Goal: Transaction & Acquisition: Purchase product/service

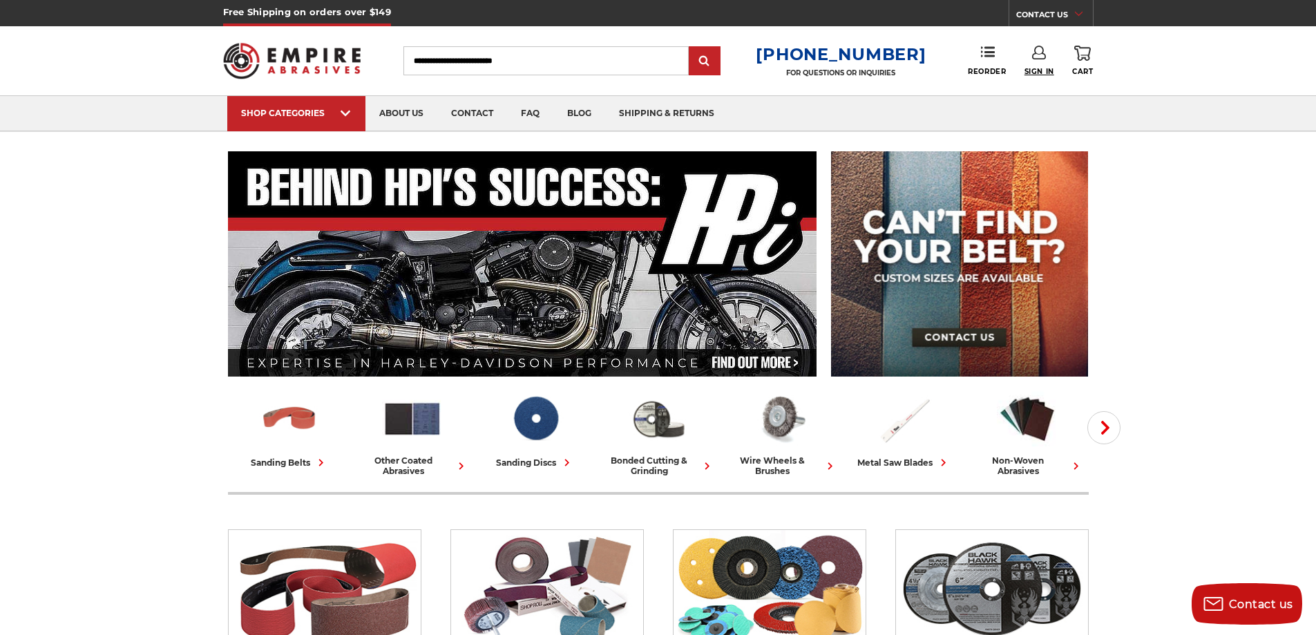
type input "**********"
click at [1030, 68] on span "Sign In" at bounding box center [1040, 71] width 30 height 9
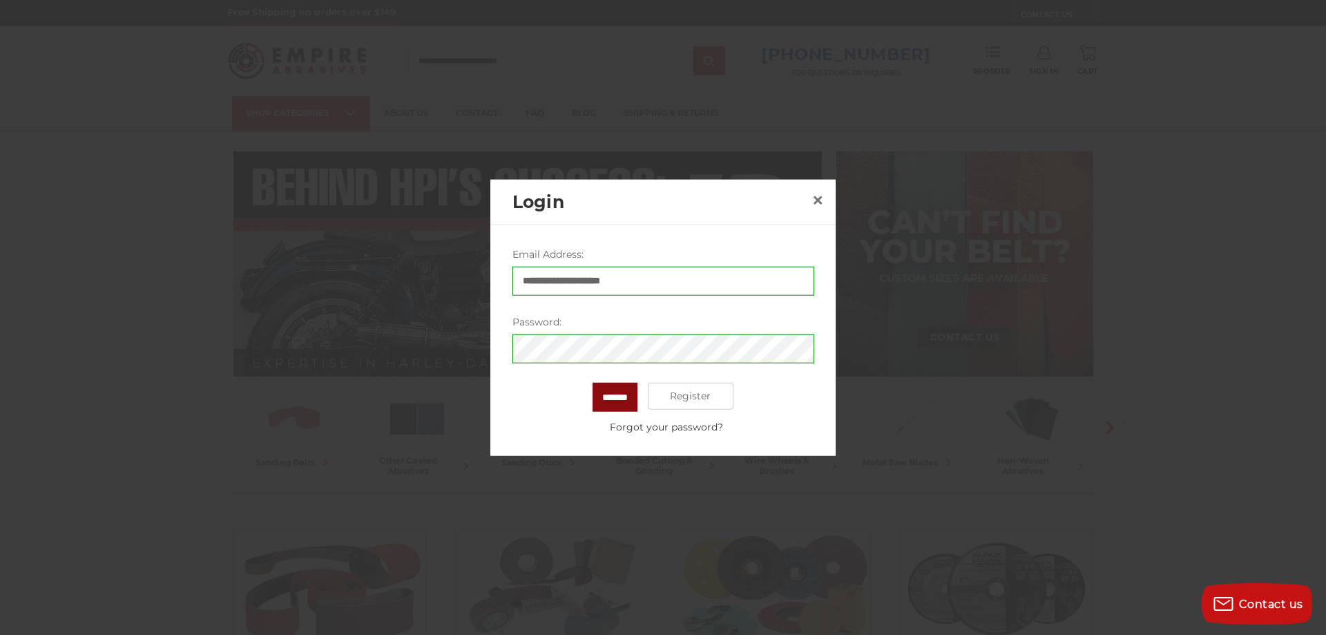
click at [613, 400] on input "*******" at bounding box center [615, 396] width 45 height 29
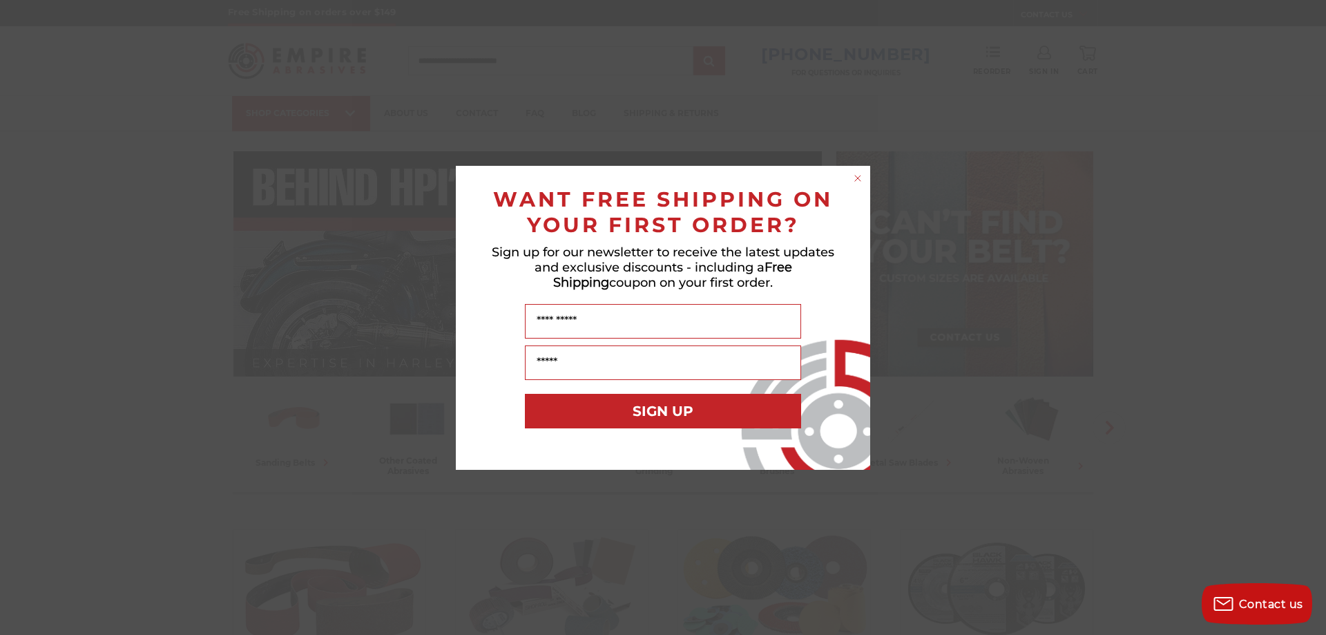
click at [854, 179] on circle "Close dialog" at bounding box center [858, 177] width 13 height 13
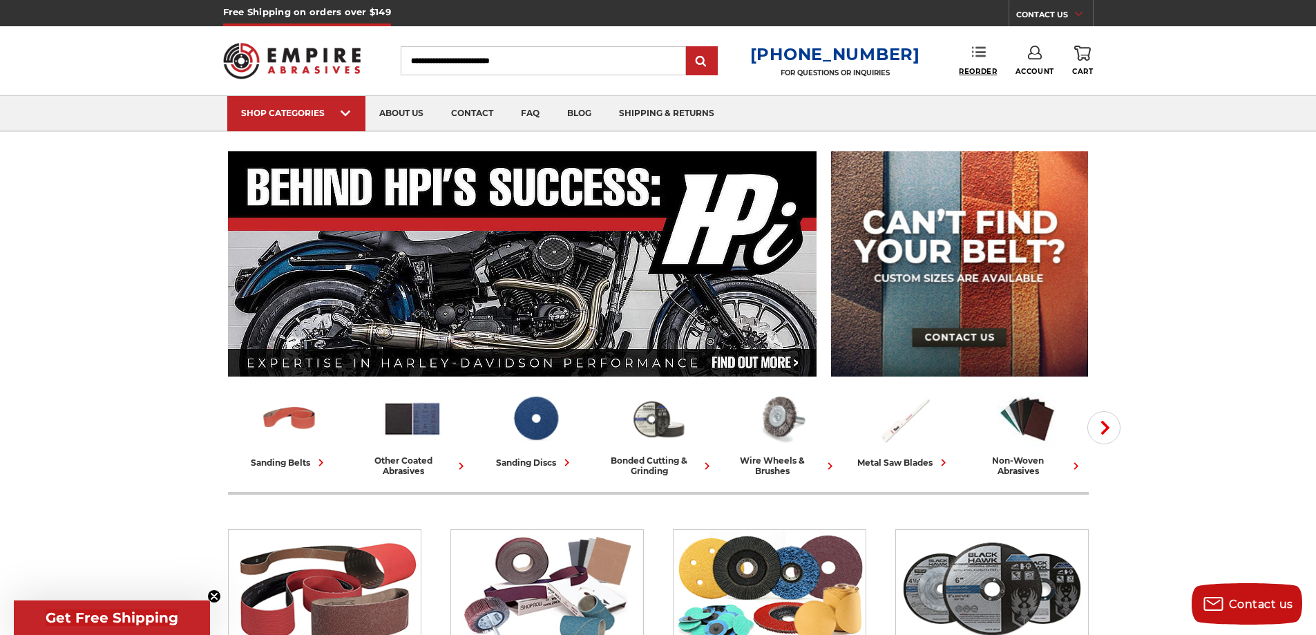
click at [975, 70] on span "Reorder" at bounding box center [978, 71] width 38 height 9
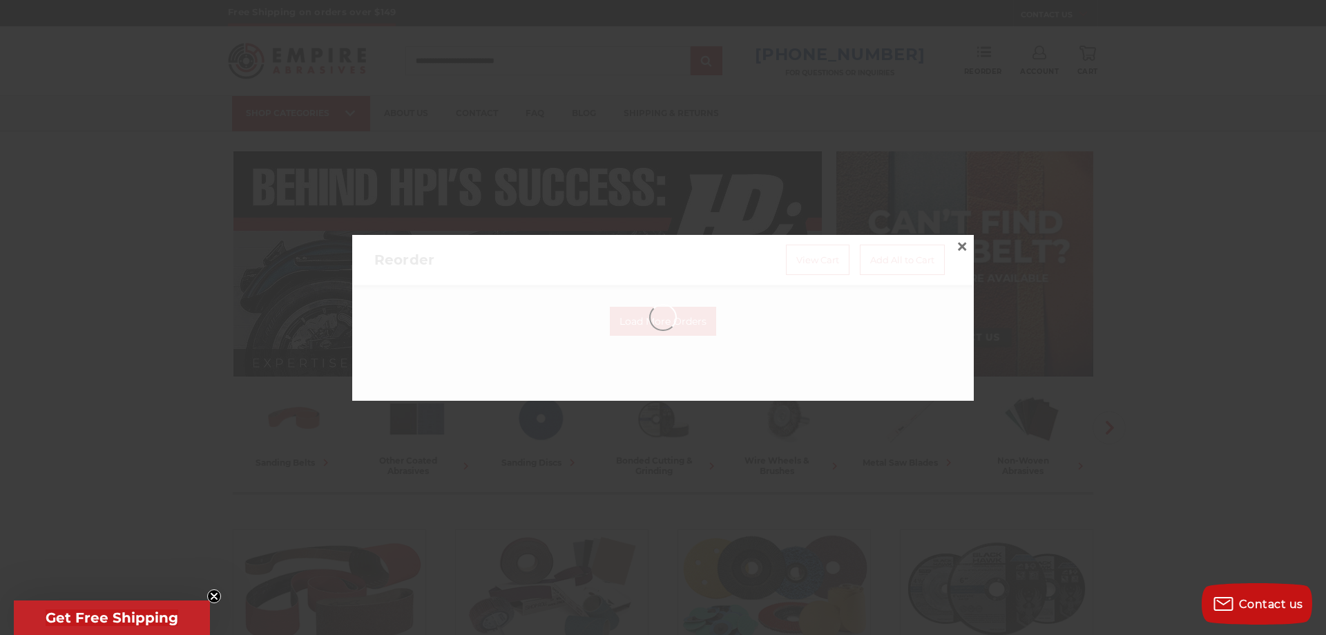
click at [211, 595] on circle "Close teaser" at bounding box center [214, 596] width 13 height 13
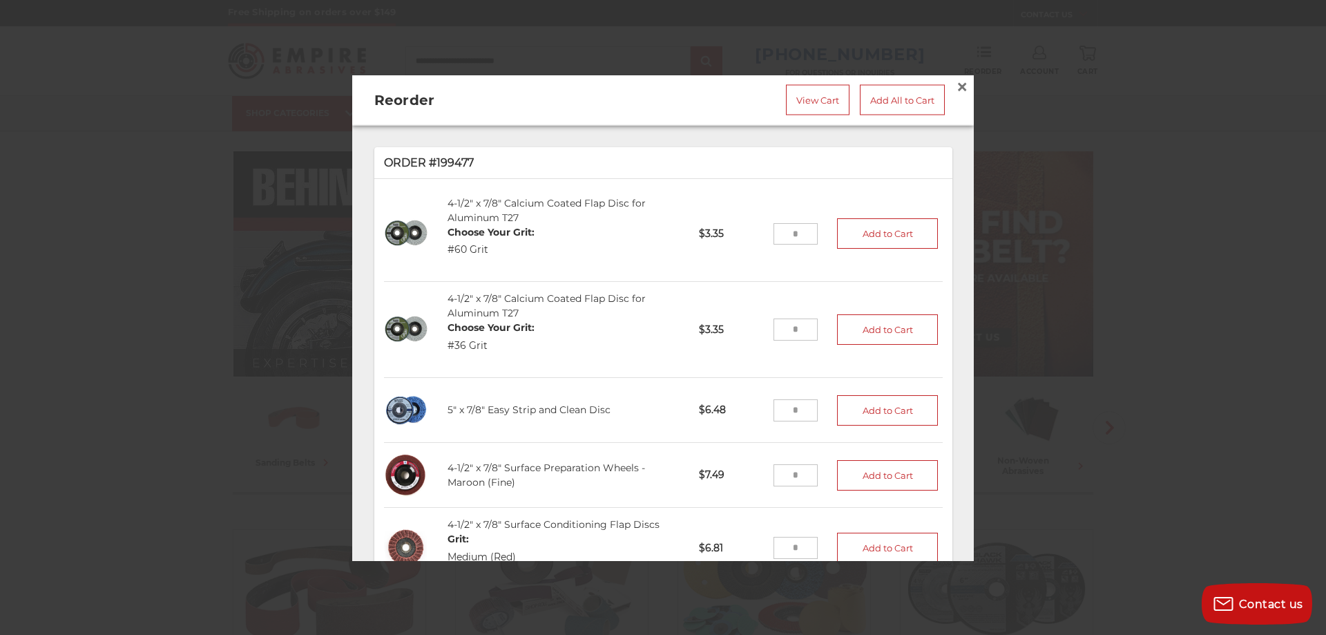
drag, startPoint x: 794, startPoint y: 325, endPoint x: 746, endPoint y: 318, distance: 48.1
click at [746, 318] on li "4-1/2" x 7/8" Calcium Coated Flap Disc for Aluminum T27 Choose Your Grit: #36 G…" at bounding box center [663, 330] width 559 height 96
type input "**"
click at [855, 330] on button "Add to Cart" at bounding box center [887, 329] width 101 height 30
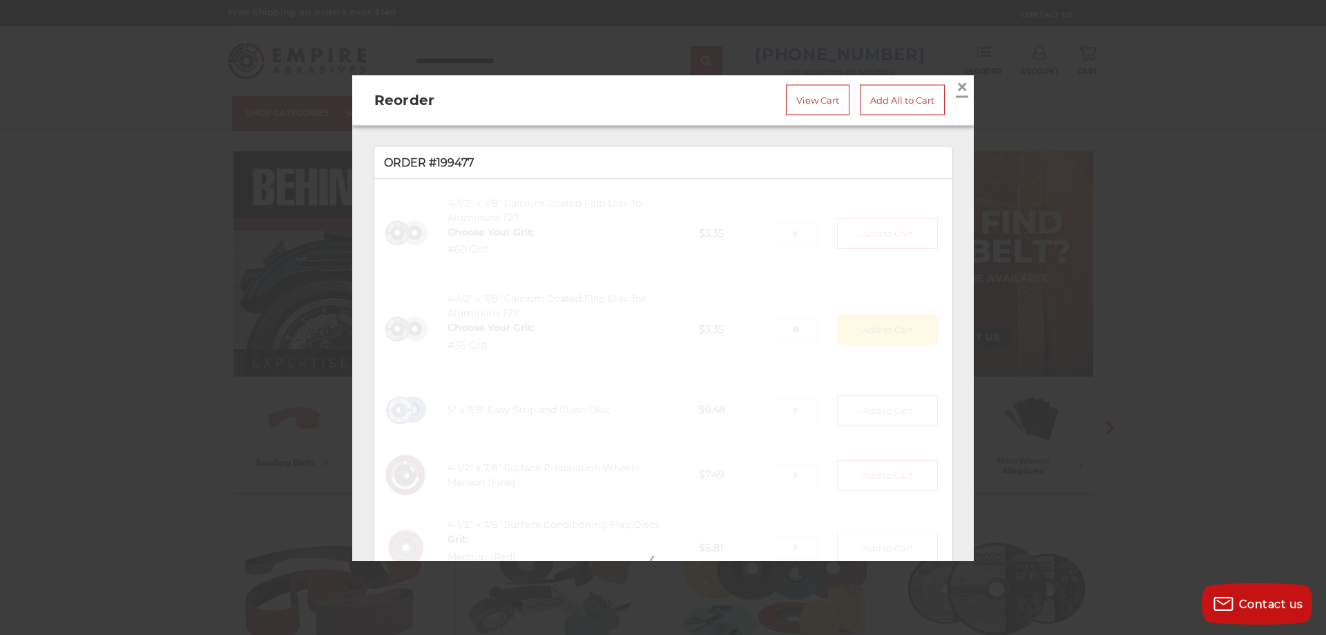
click at [956, 77] on span "×" at bounding box center [962, 86] width 12 height 27
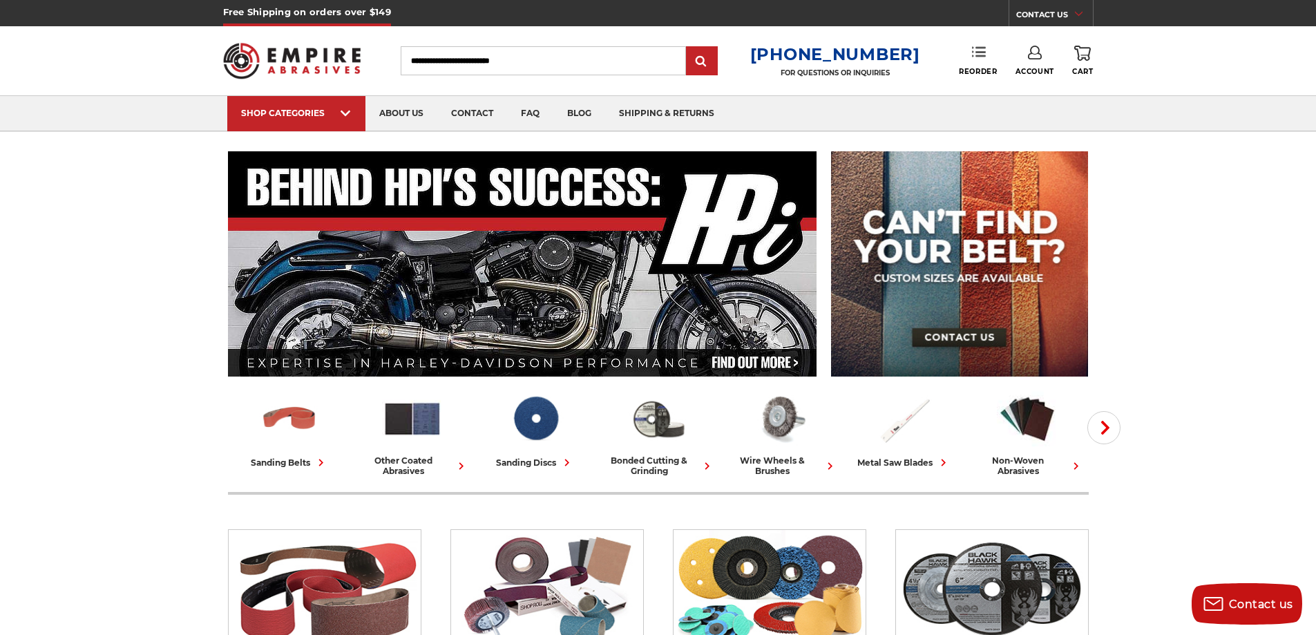
click at [969, 57] on link "Reorder" at bounding box center [978, 61] width 38 height 30
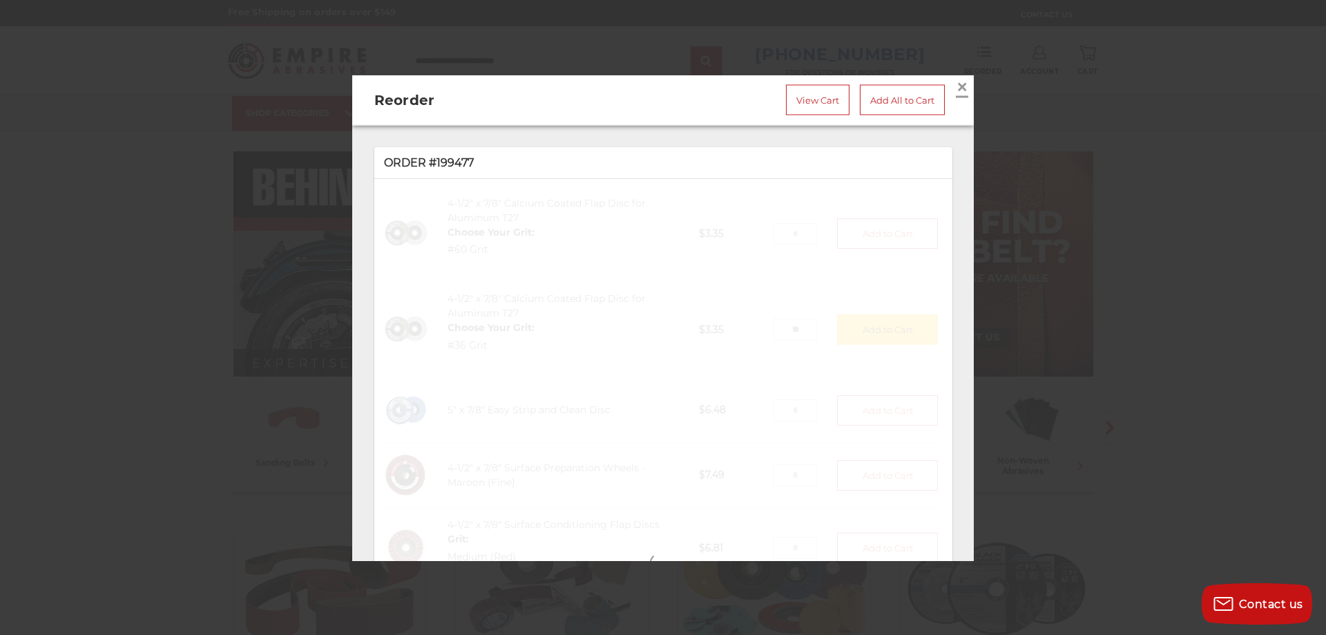
click at [956, 82] on span "×" at bounding box center [962, 86] width 12 height 27
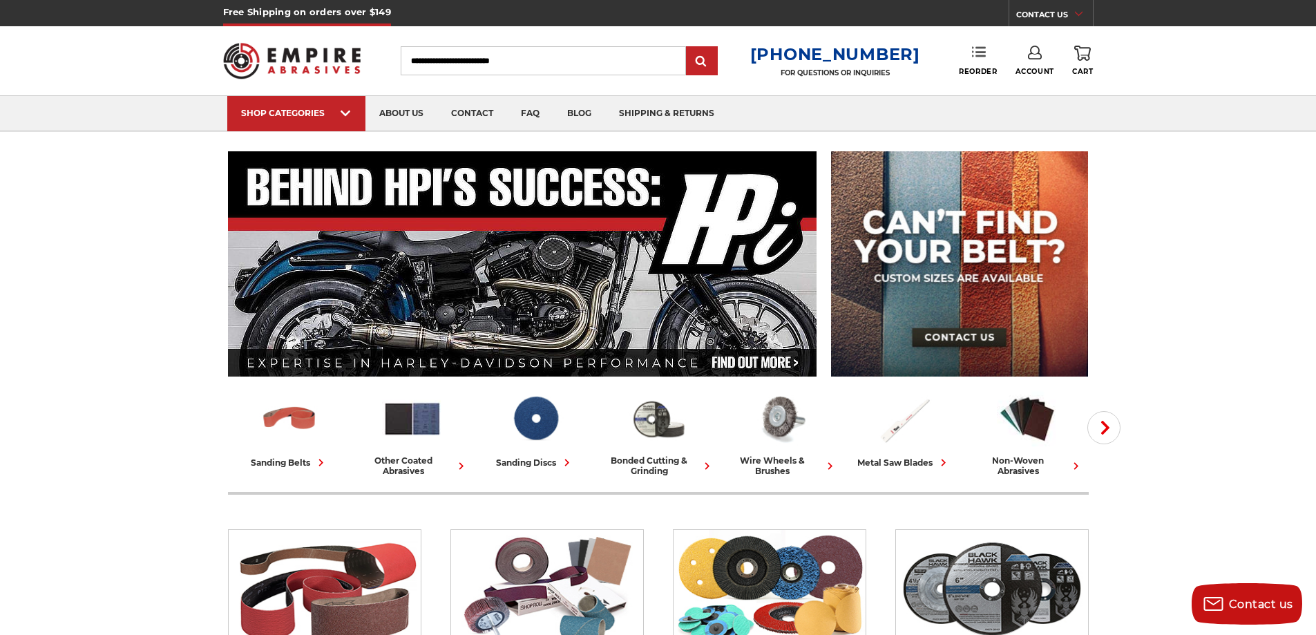
click at [978, 63] on link "Reorder" at bounding box center [978, 61] width 38 height 30
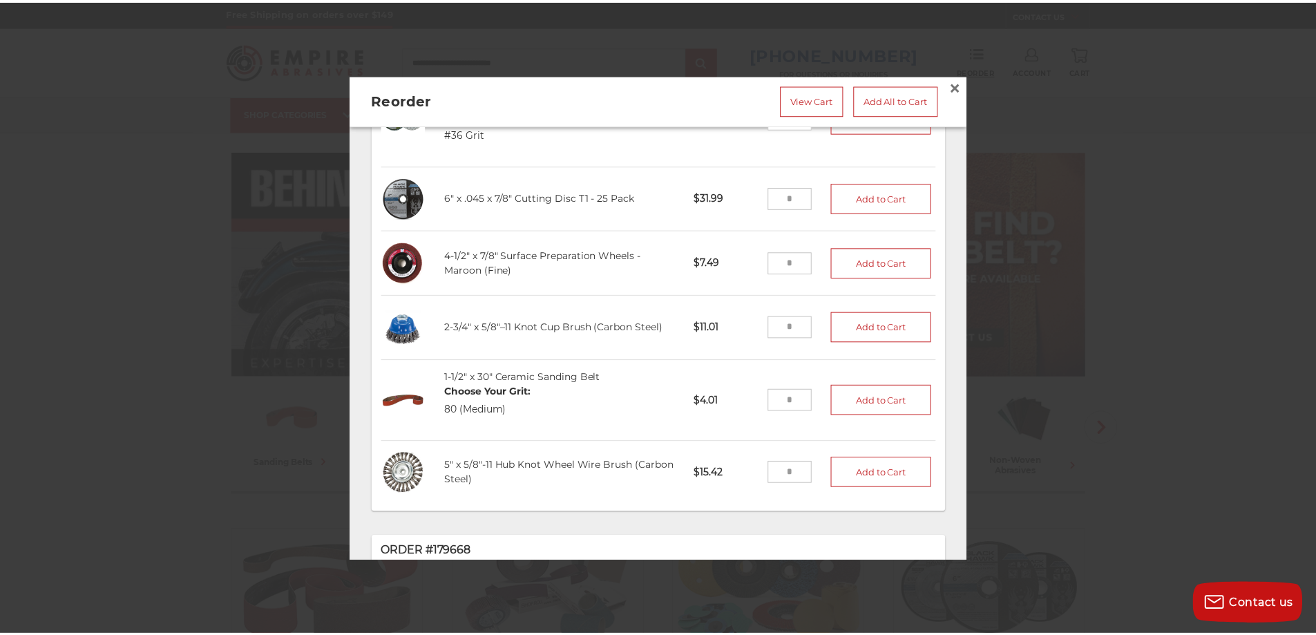
scroll to position [1174, 0]
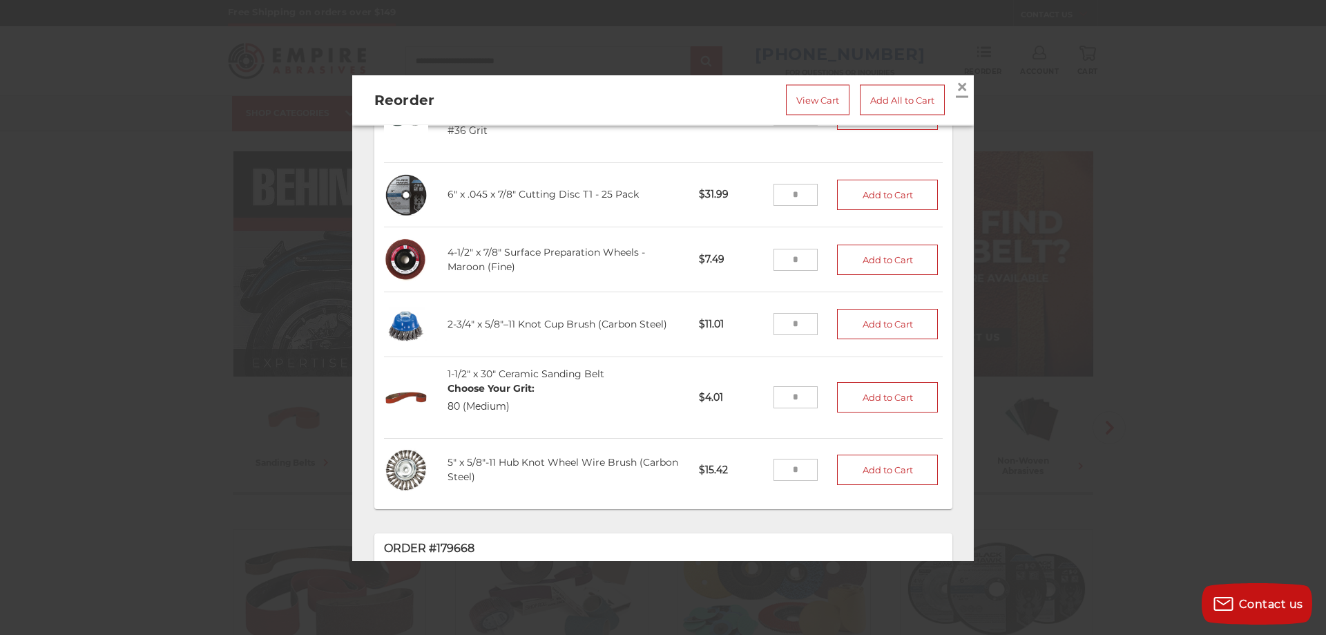
click at [956, 87] on span "×" at bounding box center [962, 86] width 12 height 27
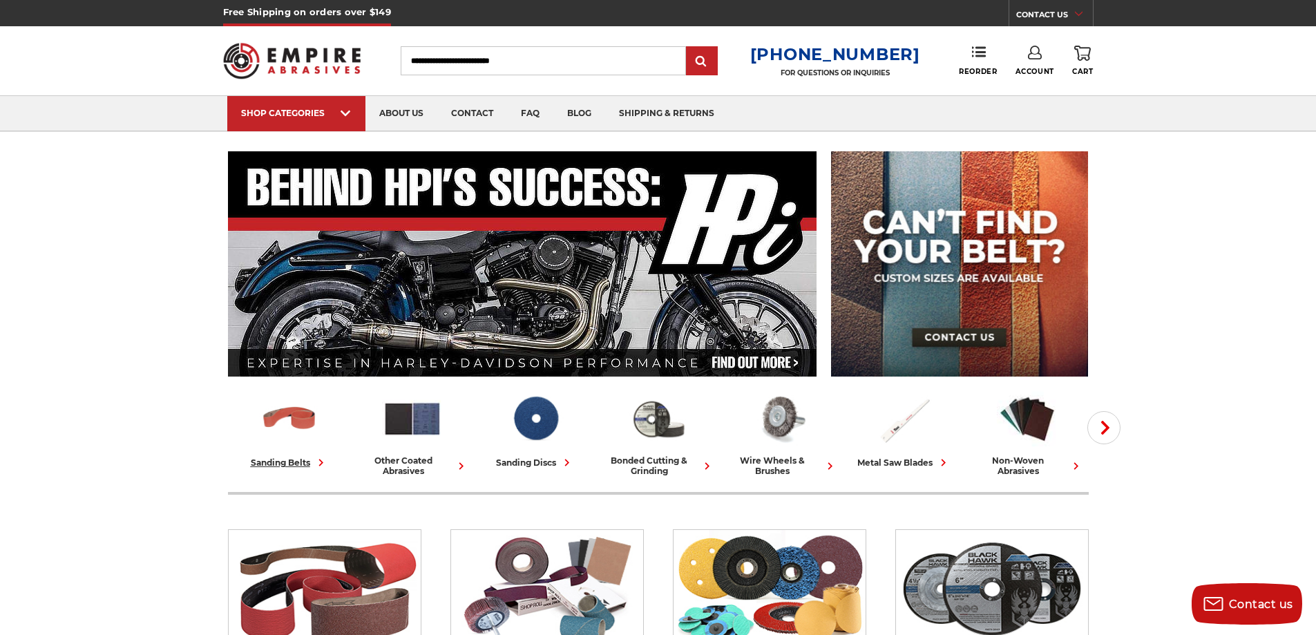
click at [274, 457] on div "sanding belts" at bounding box center [289, 462] width 77 height 15
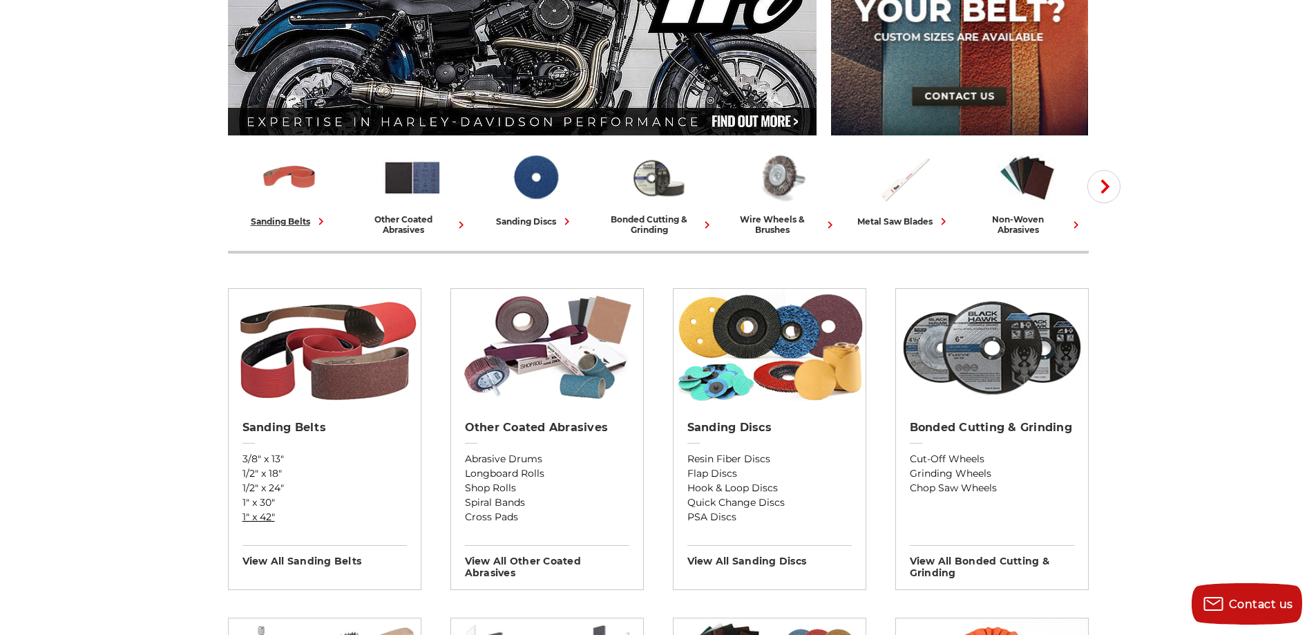
scroll to position [276, 0]
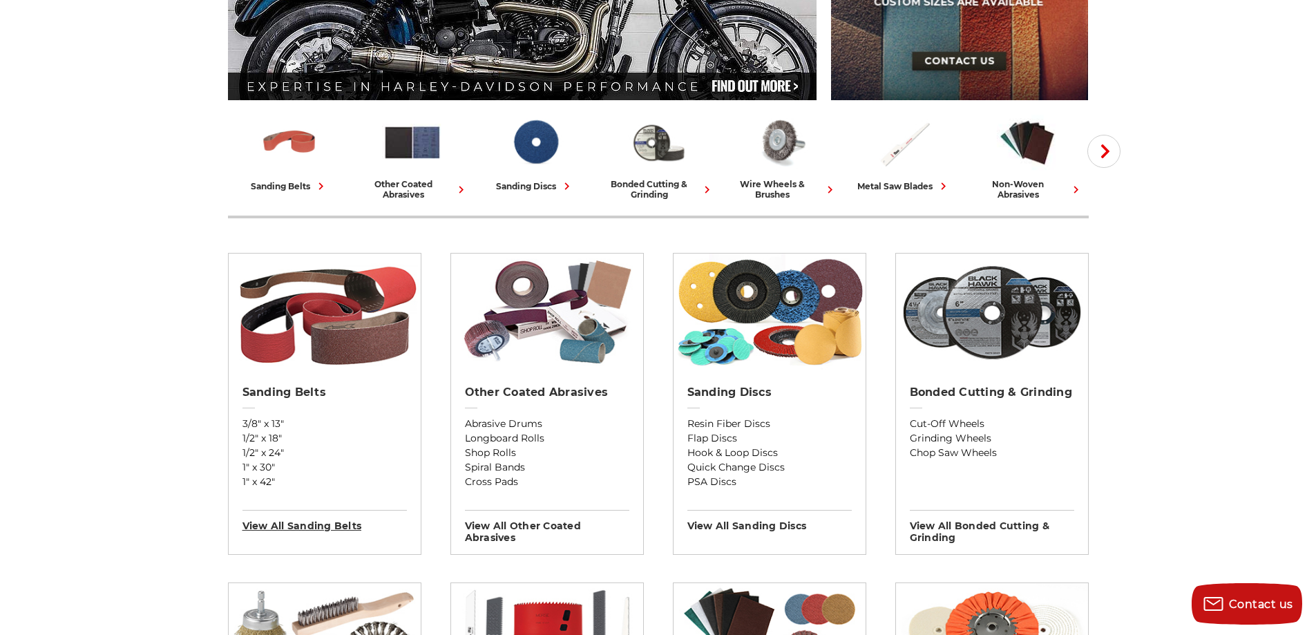
click at [329, 529] on h3 "View All sanding belts" at bounding box center [324, 521] width 164 height 22
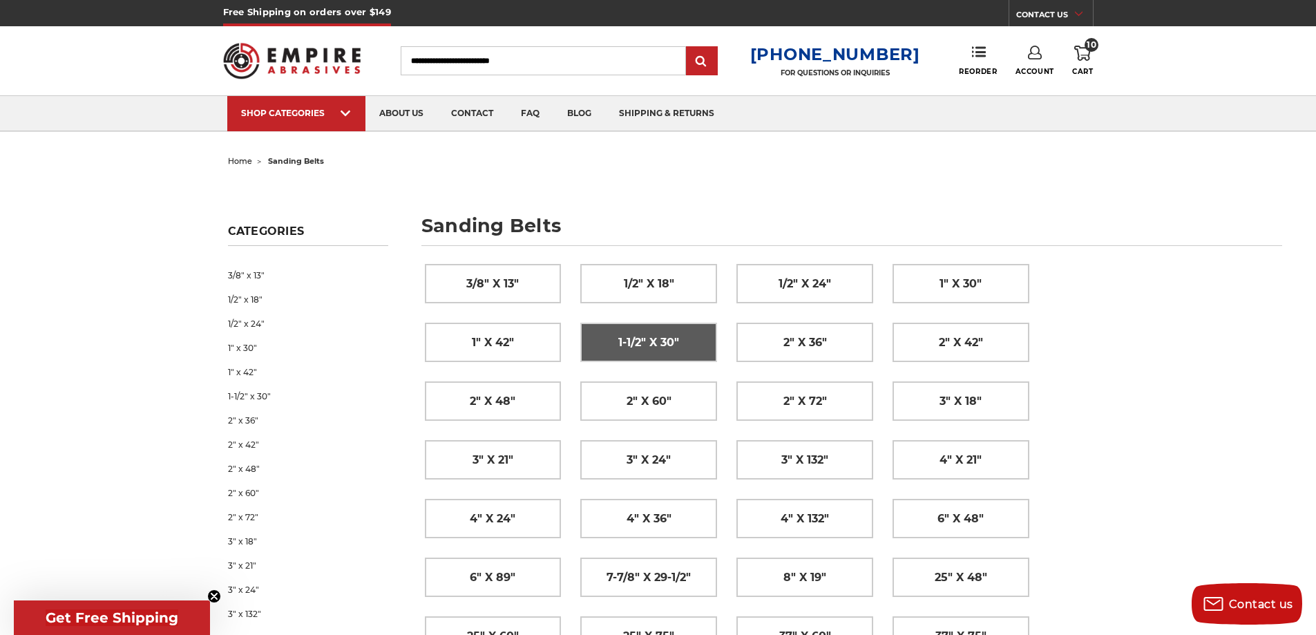
click at [678, 350] on span "1-1/2" x 30"" at bounding box center [648, 342] width 61 height 23
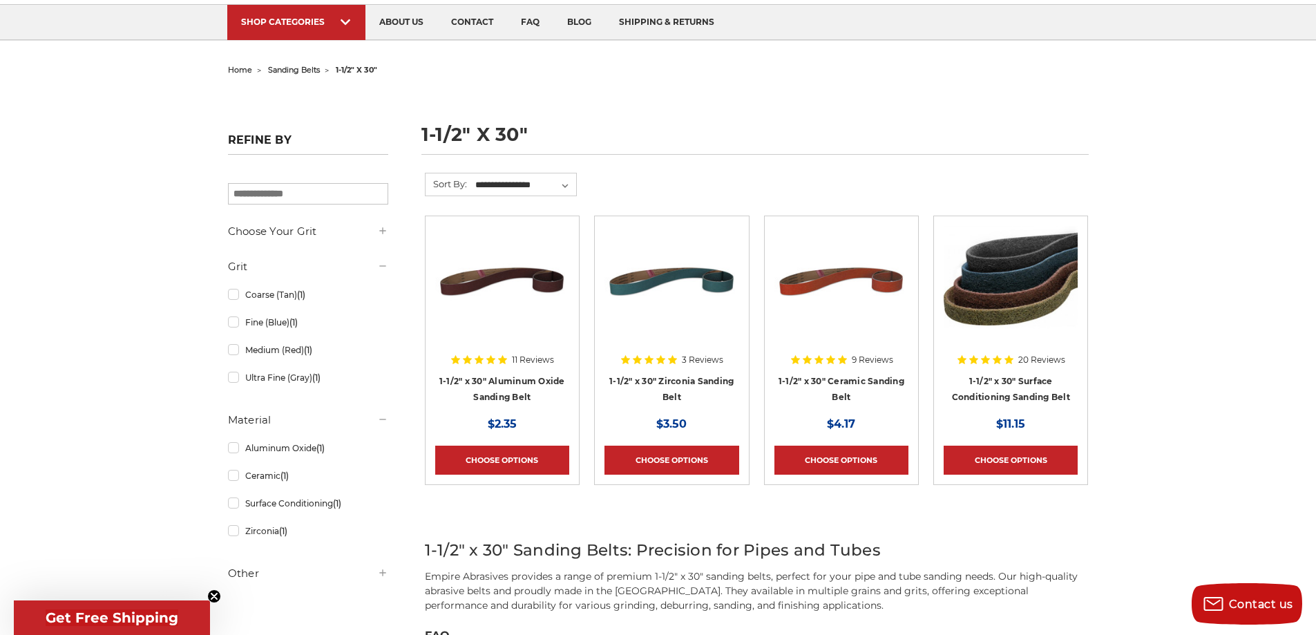
scroll to position [138, 0]
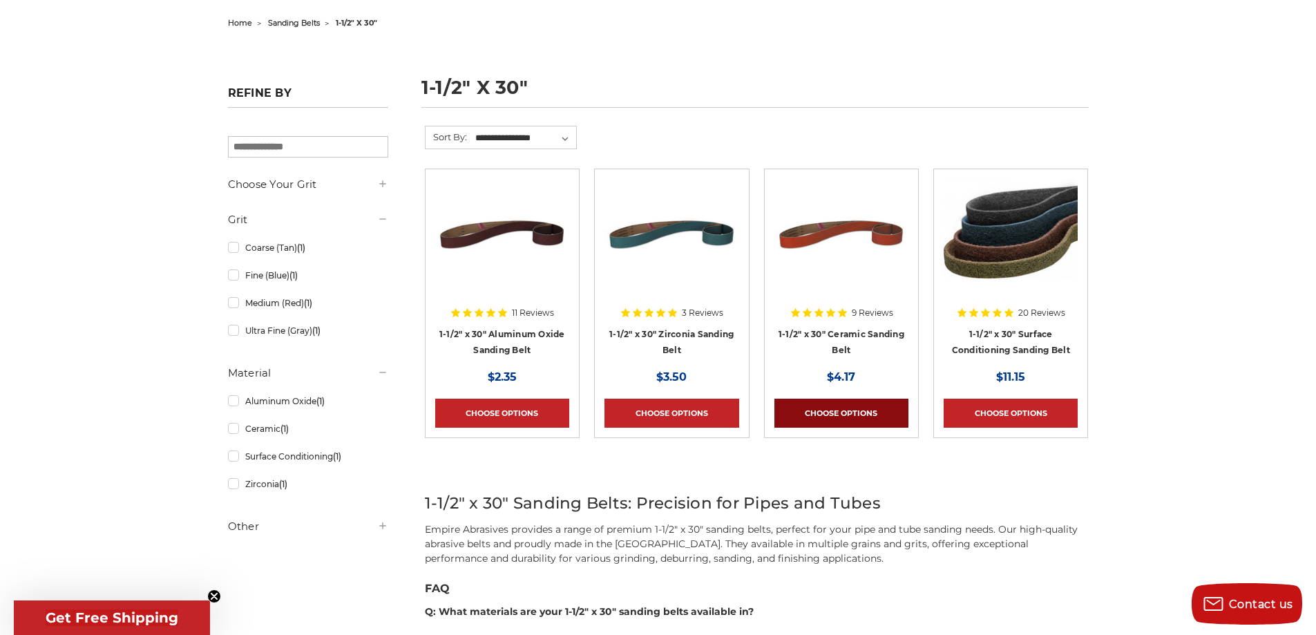
click at [831, 421] on link "Choose Options" at bounding box center [841, 413] width 134 height 29
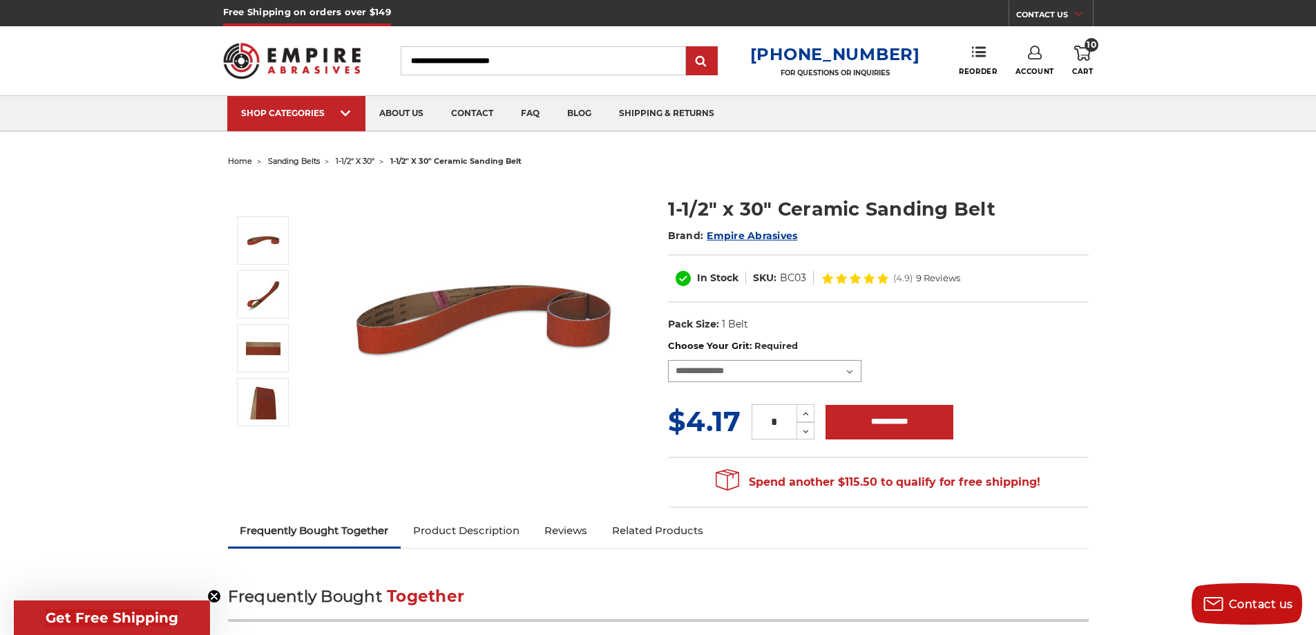
click at [852, 374] on select "**********" at bounding box center [764, 371] width 193 height 22
select select "****"
click at [668, 360] on select "**********" at bounding box center [764, 371] width 193 height 22
click at [803, 413] on icon at bounding box center [806, 414] width 10 height 12
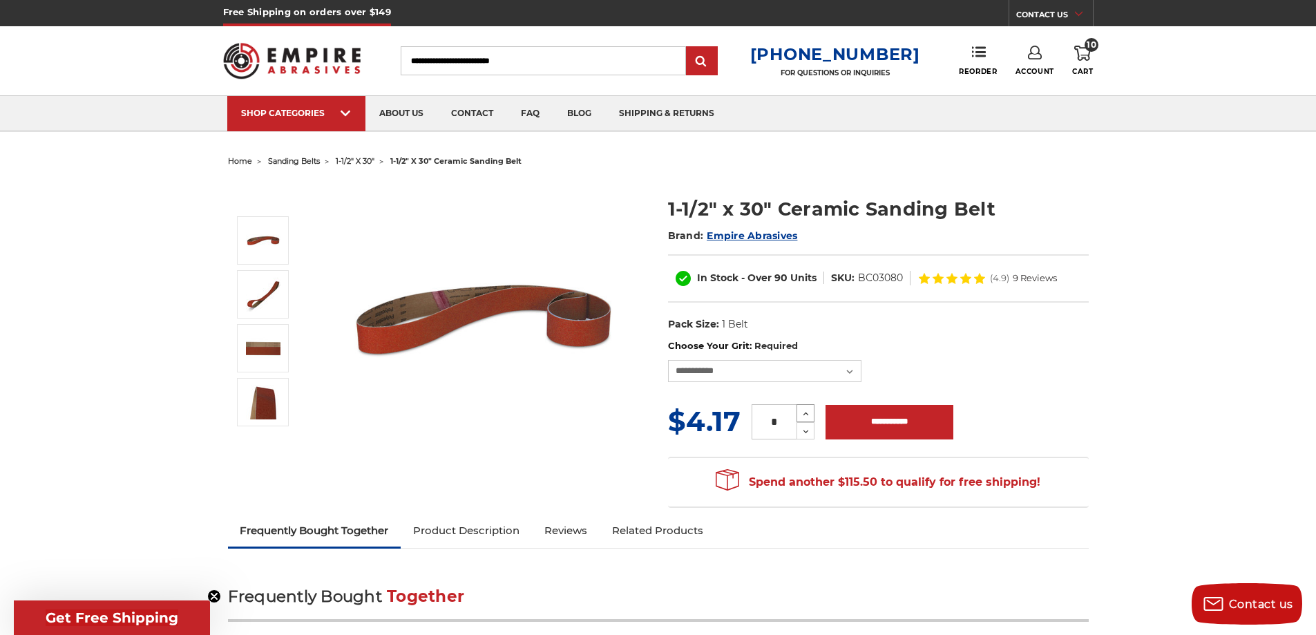
click at [803, 413] on icon at bounding box center [806, 414] width 10 height 12
type input "*"
click at [884, 421] on input "**********" at bounding box center [890, 422] width 128 height 35
type input "**********"
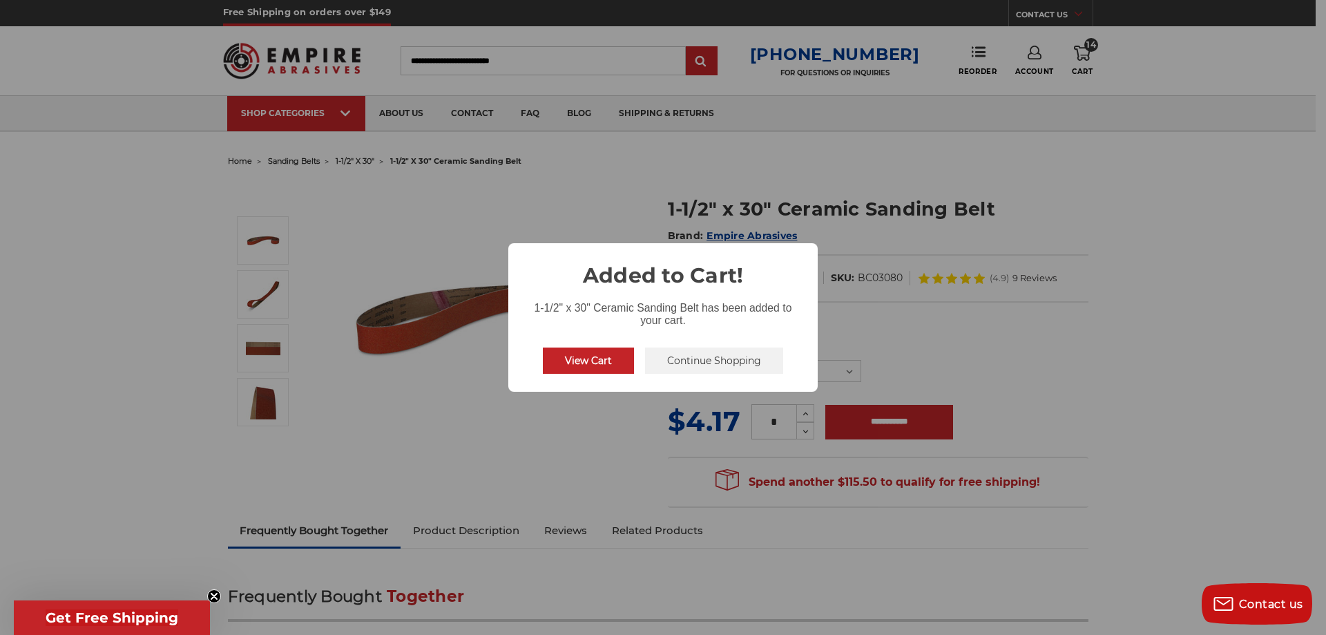
click at [726, 356] on button "Continue Shopping" at bounding box center [714, 361] width 138 height 26
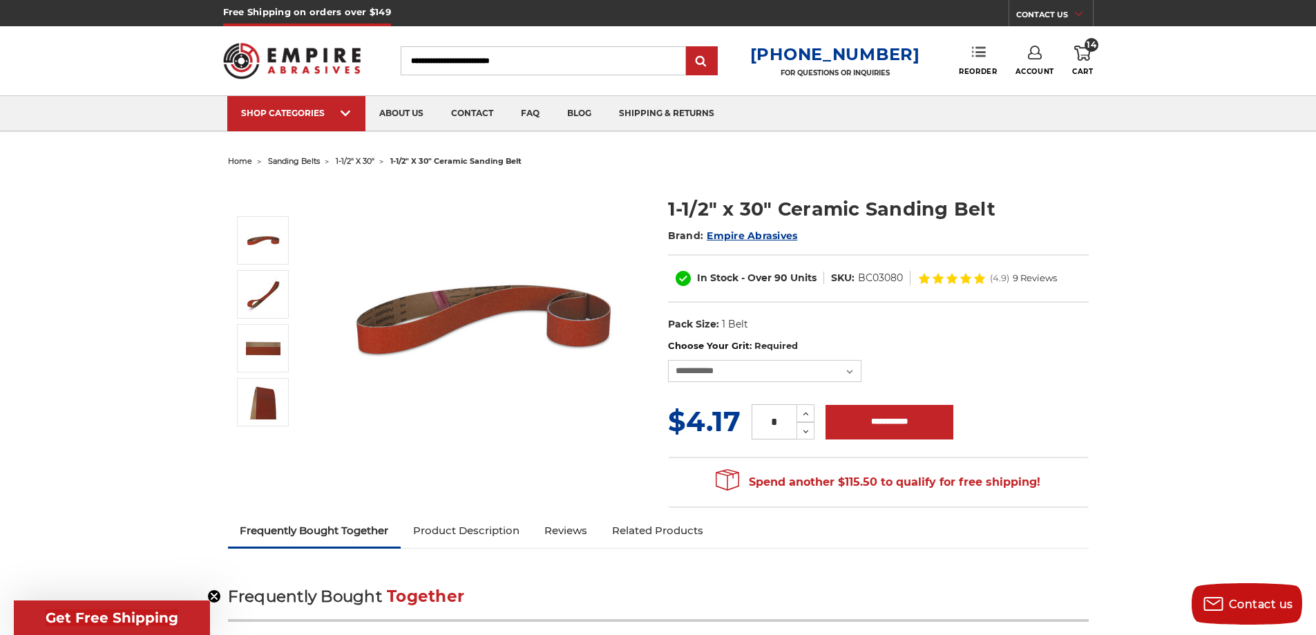
click at [982, 63] on link "Reorder" at bounding box center [978, 61] width 38 height 30
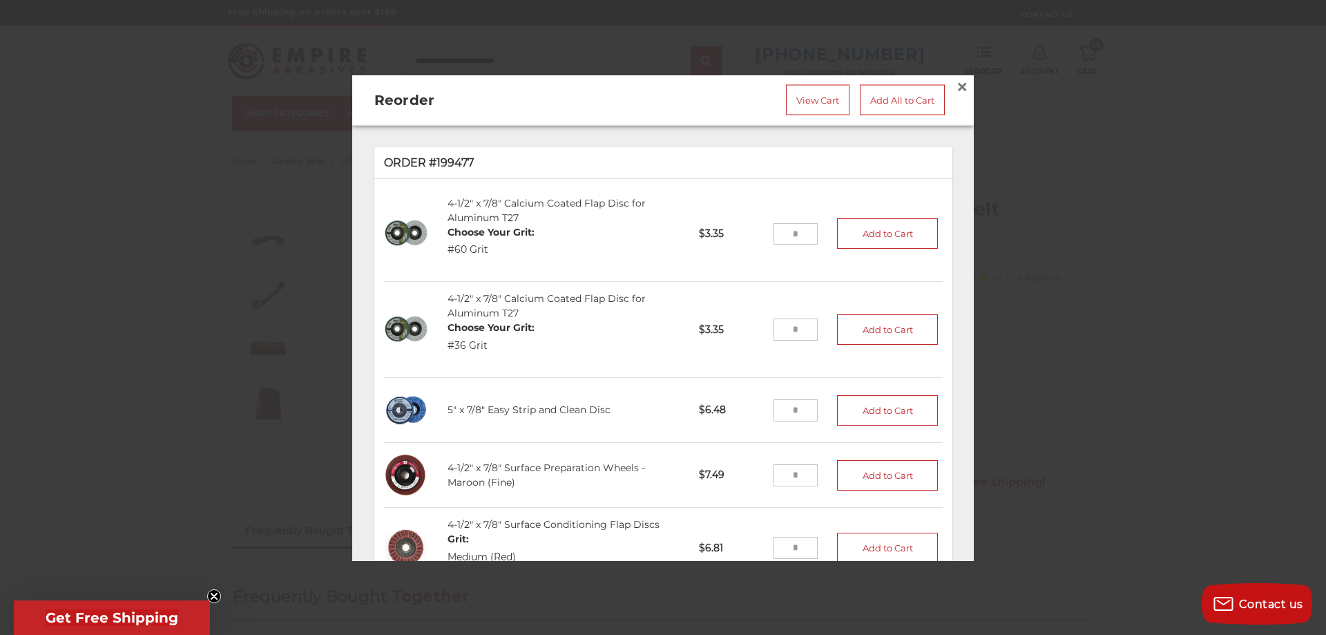
drag, startPoint x: 796, startPoint y: 404, endPoint x: 715, endPoint y: 417, distance: 81.8
click at [715, 417] on li "5" x 7/8" Easy Strip and Clean Disc SD50BL $6.48 Add to Cart" at bounding box center [663, 410] width 559 height 65
type input "*"
click at [848, 394] on button "Add to Cart" at bounding box center [887, 409] width 101 height 30
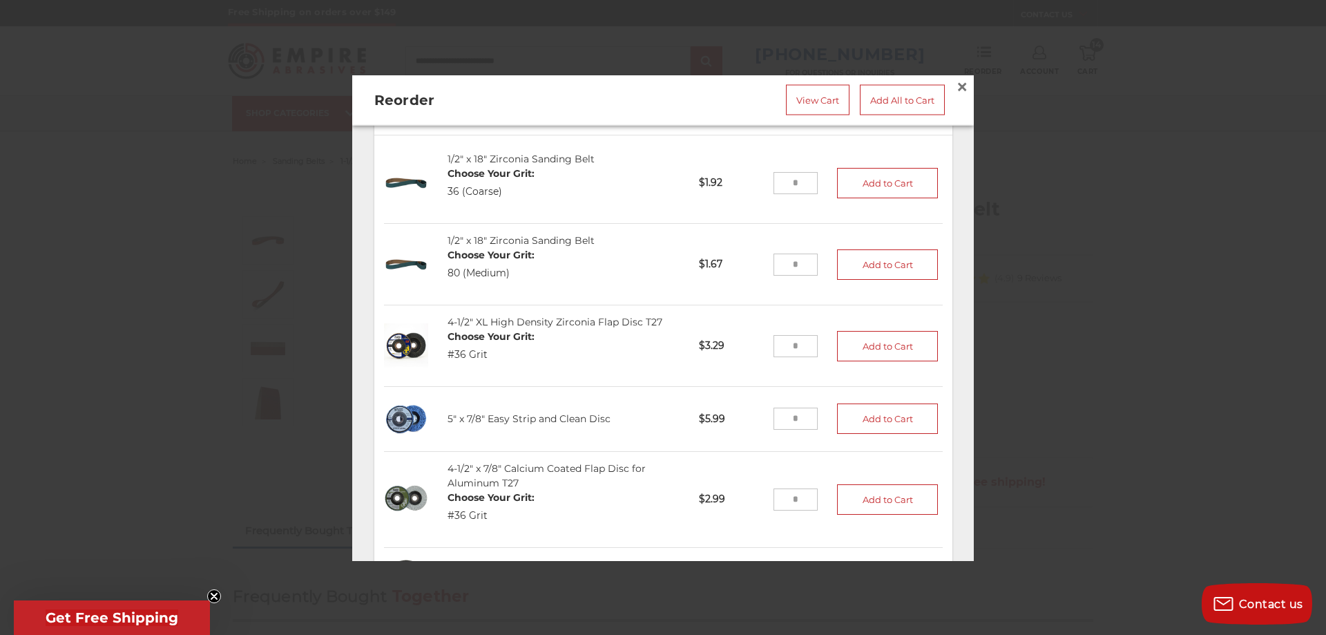
scroll to position [1589, 0]
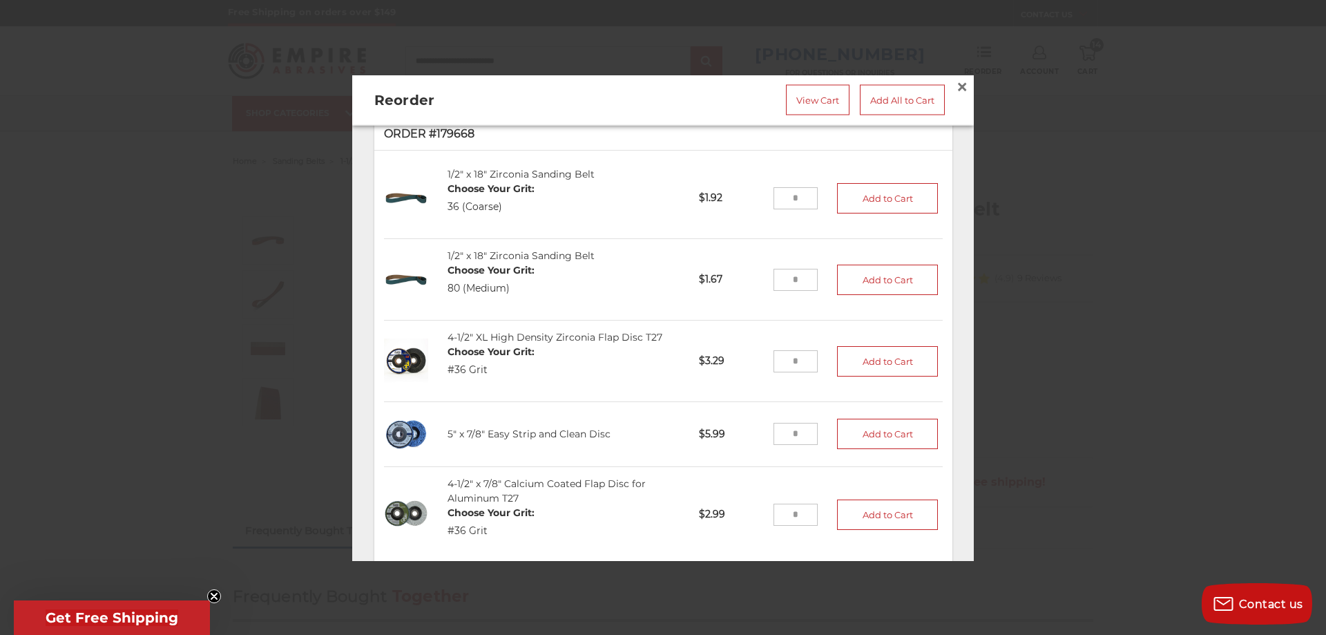
drag, startPoint x: 801, startPoint y: 345, endPoint x: 737, endPoint y: 343, distance: 63.6
click at [737, 343] on li "4-1/2" XL High Density Zirconia Flap Disc T27 Choose Your Grit: #36 Grit 457D36…" at bounding box center [663, 362] width 559 height 82
type input "**"
click at [887, 350] on button "Add to Cart" at bounding box center [887, 361] width 101 height 30
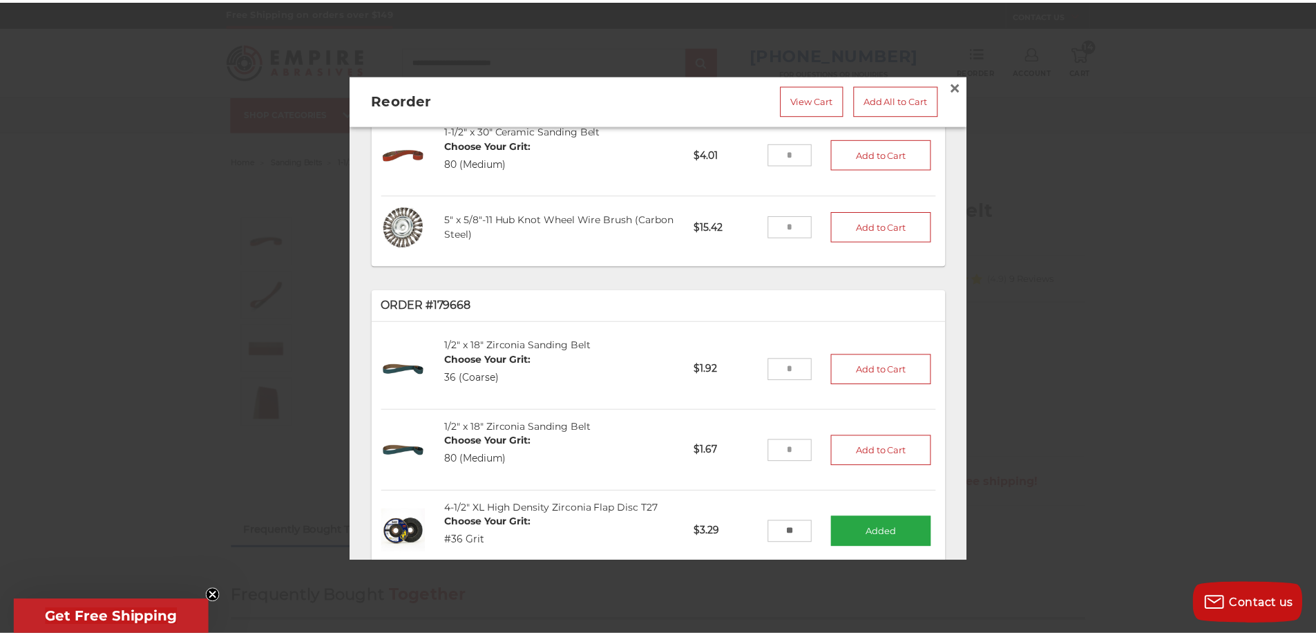
scroll to position [1381, 0]
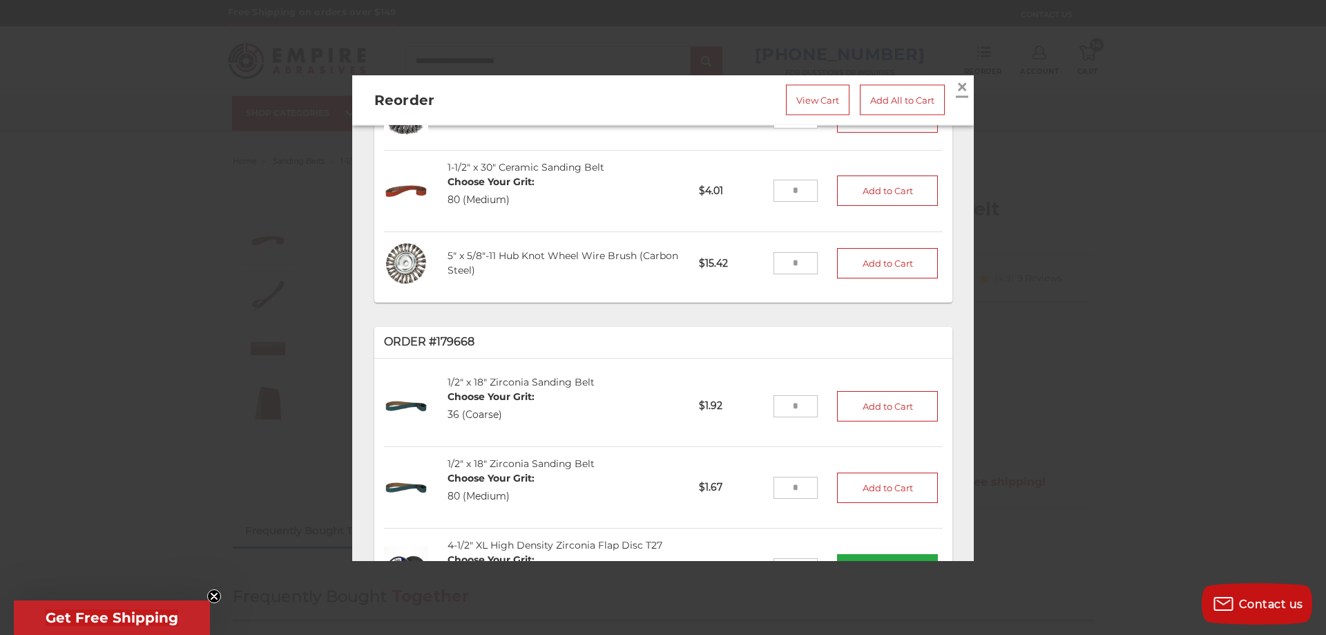
click at [956, 88] on span "×" at bounding box center [962, 86] width 12 height 27
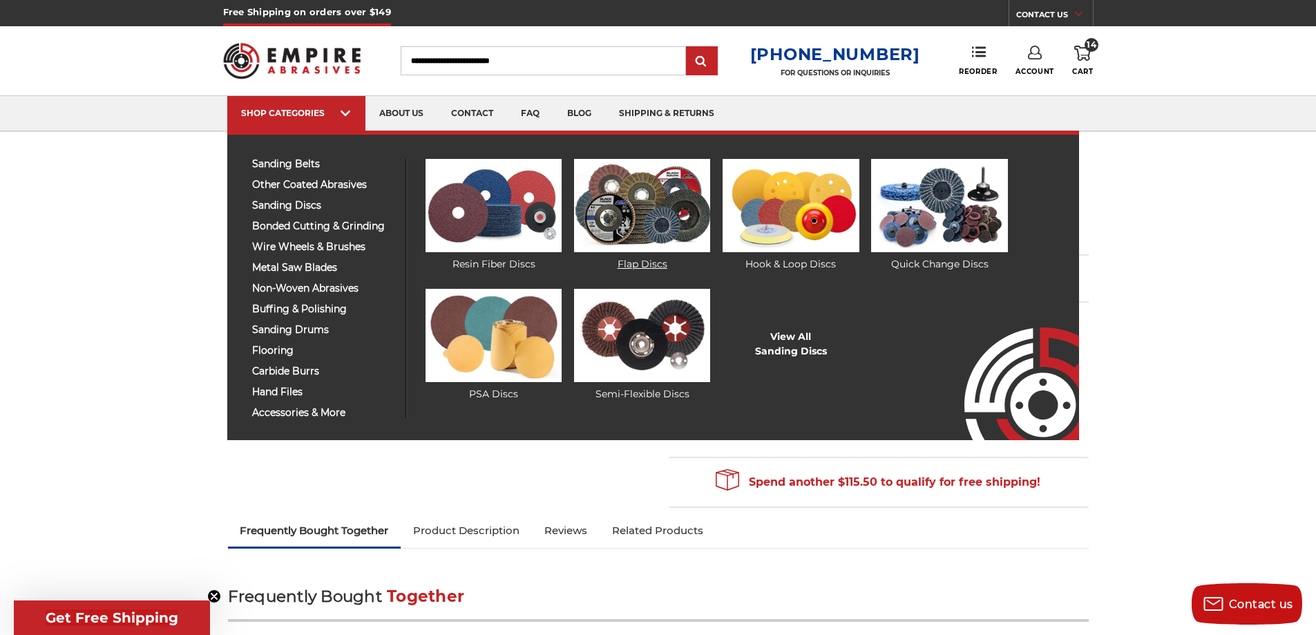
click at [636, 220] on img at bounding box center [642, 205] width 136 height 93
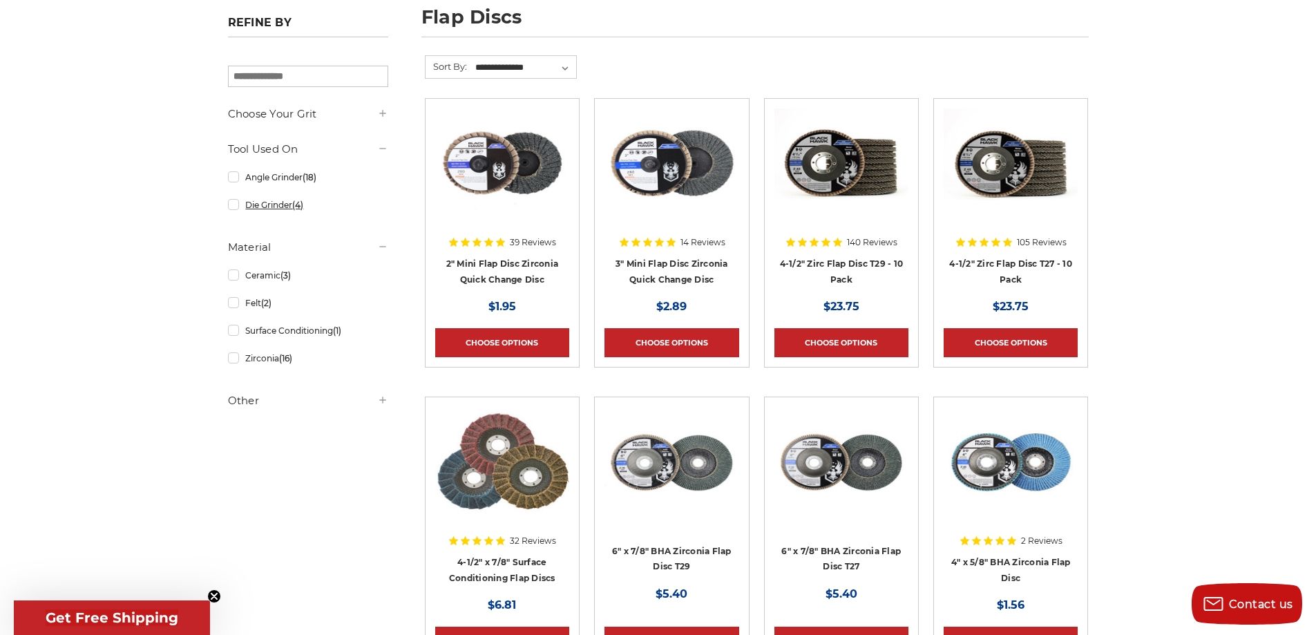
scroll to position [207, 0]
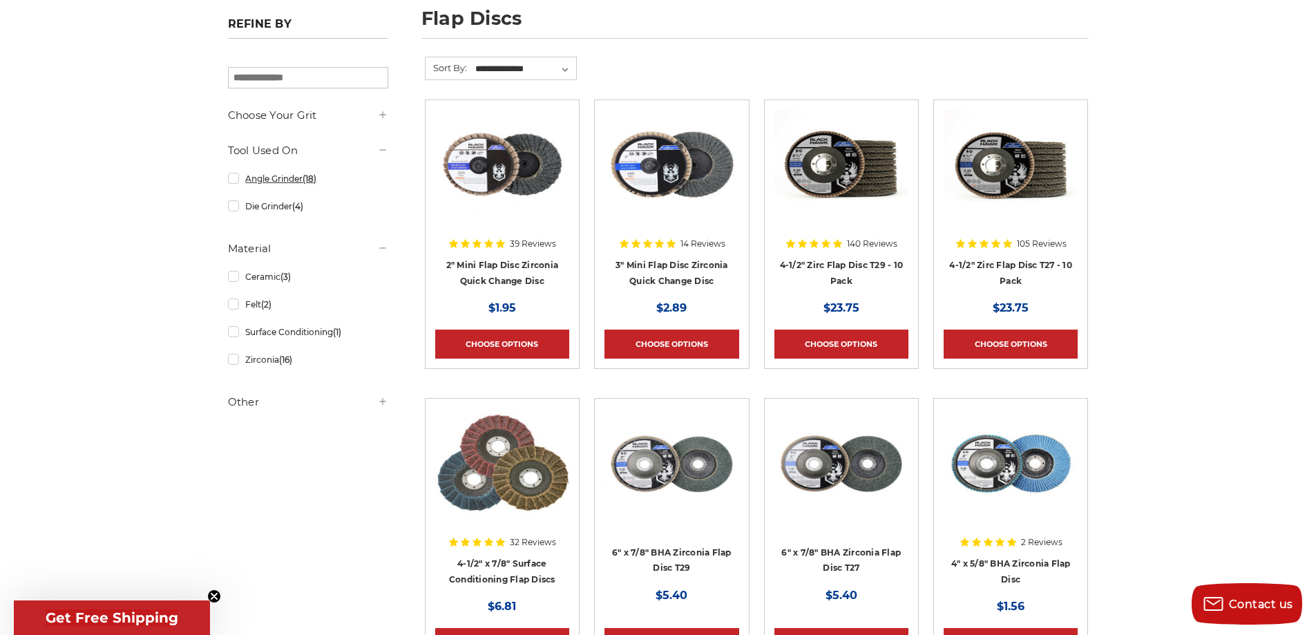
click at [280, 180] on link "Angle Grinder (18)" at bounding box center [308, 178] width 160 height 24
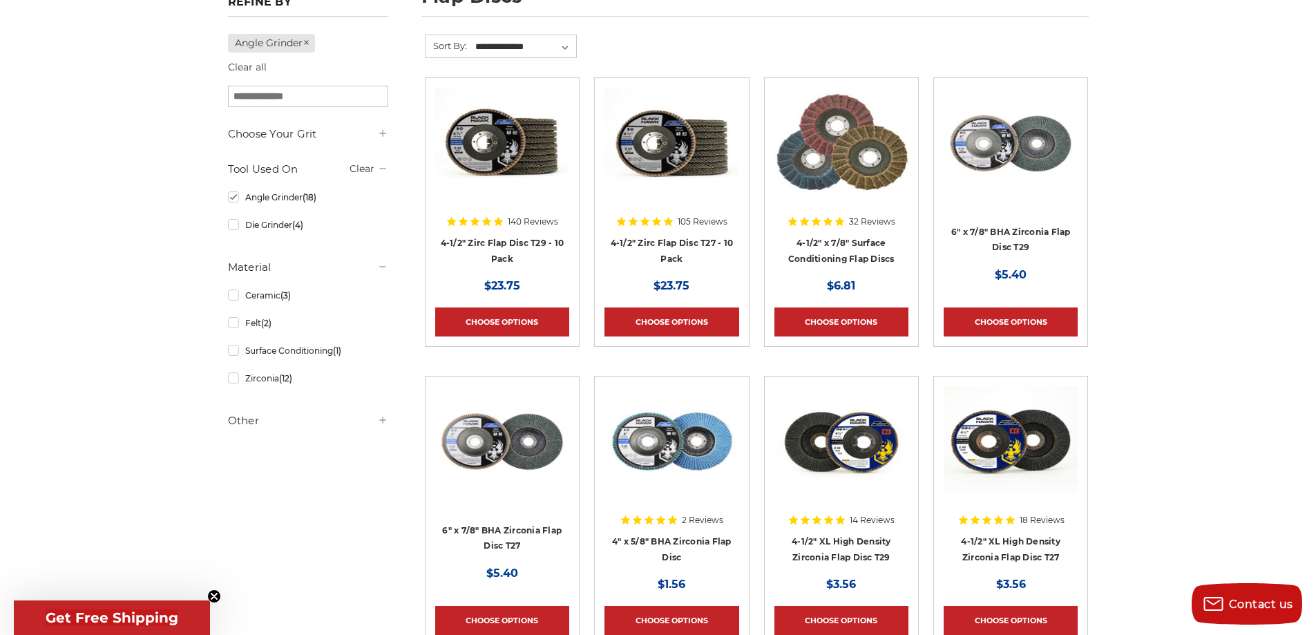
scroll to position [138, 0]
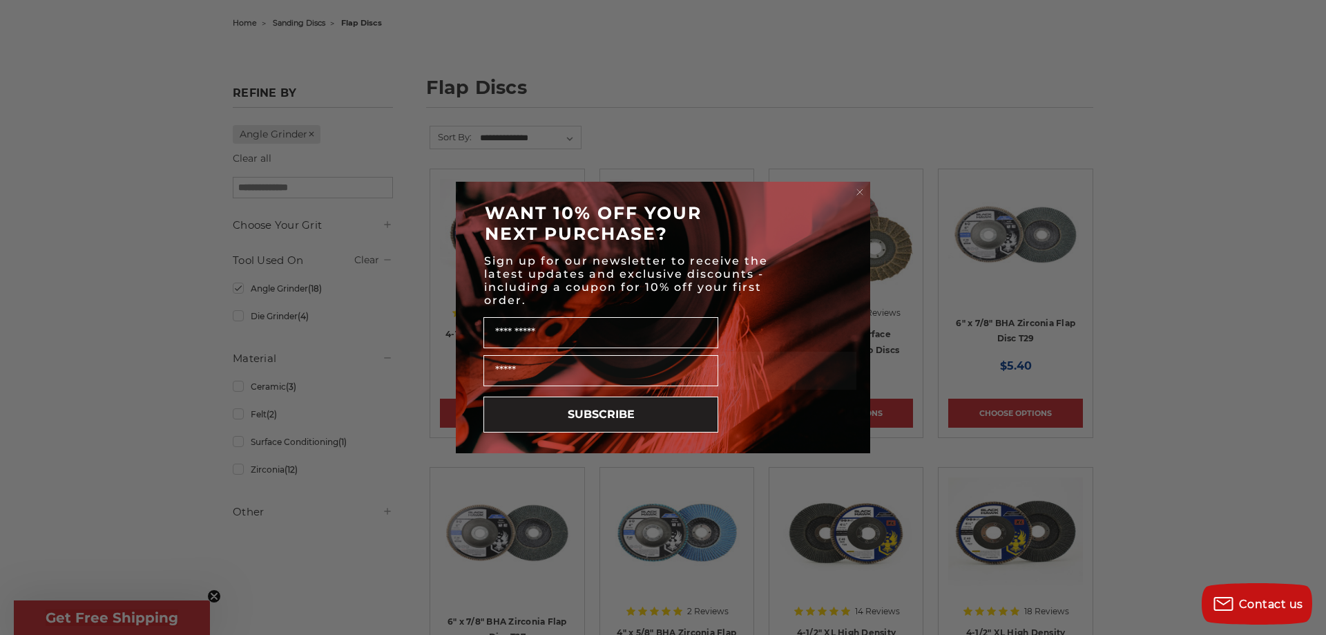
click at [858, 195] on circle "Close dialog" at bounding box center [860, 192] width 13 height 13
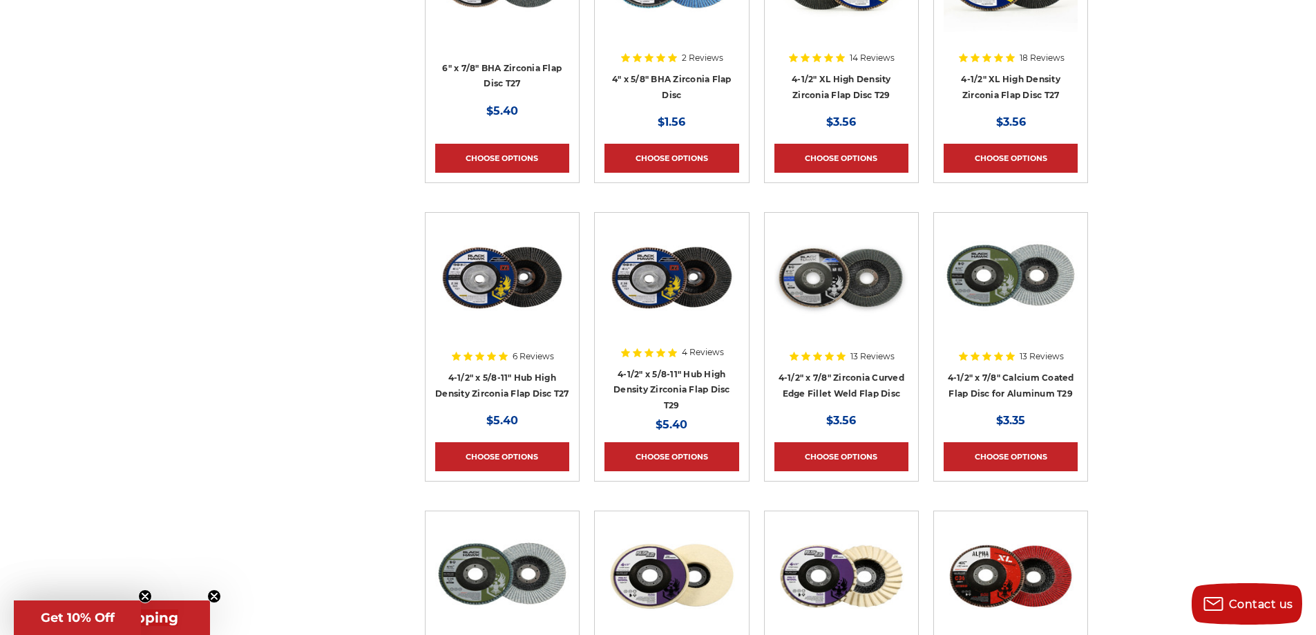
scroll to position [691, 0]
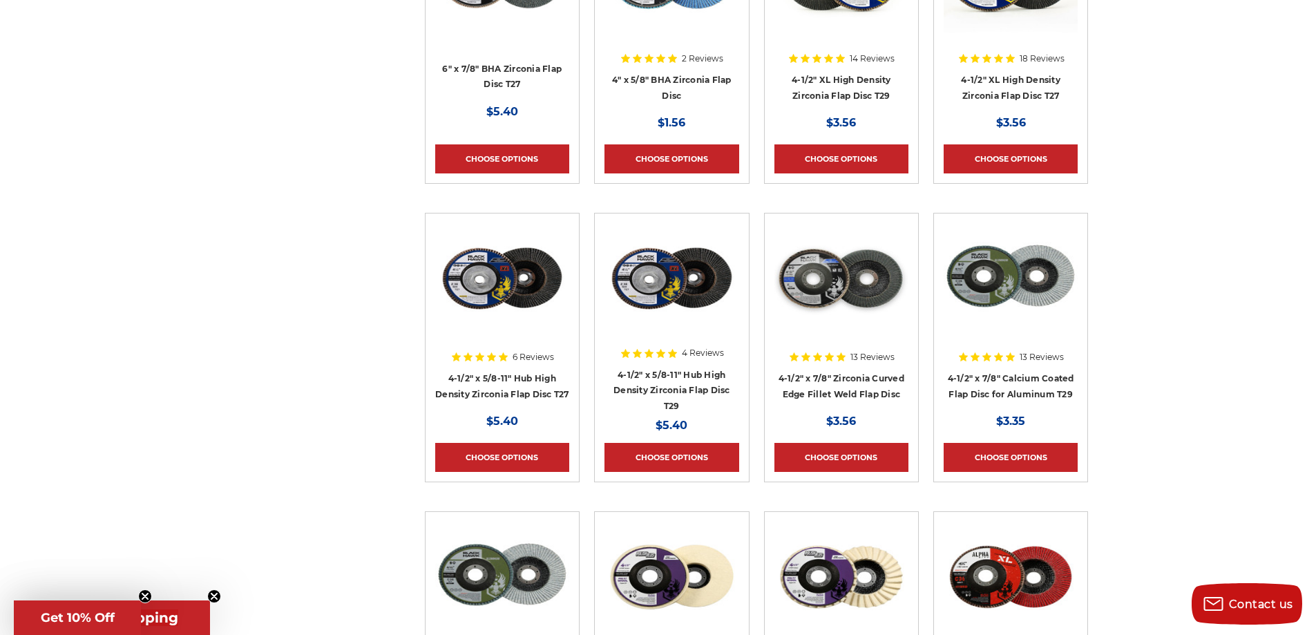
click at [852, 289] on img at bounding box center [841, 278] width 134 height 111
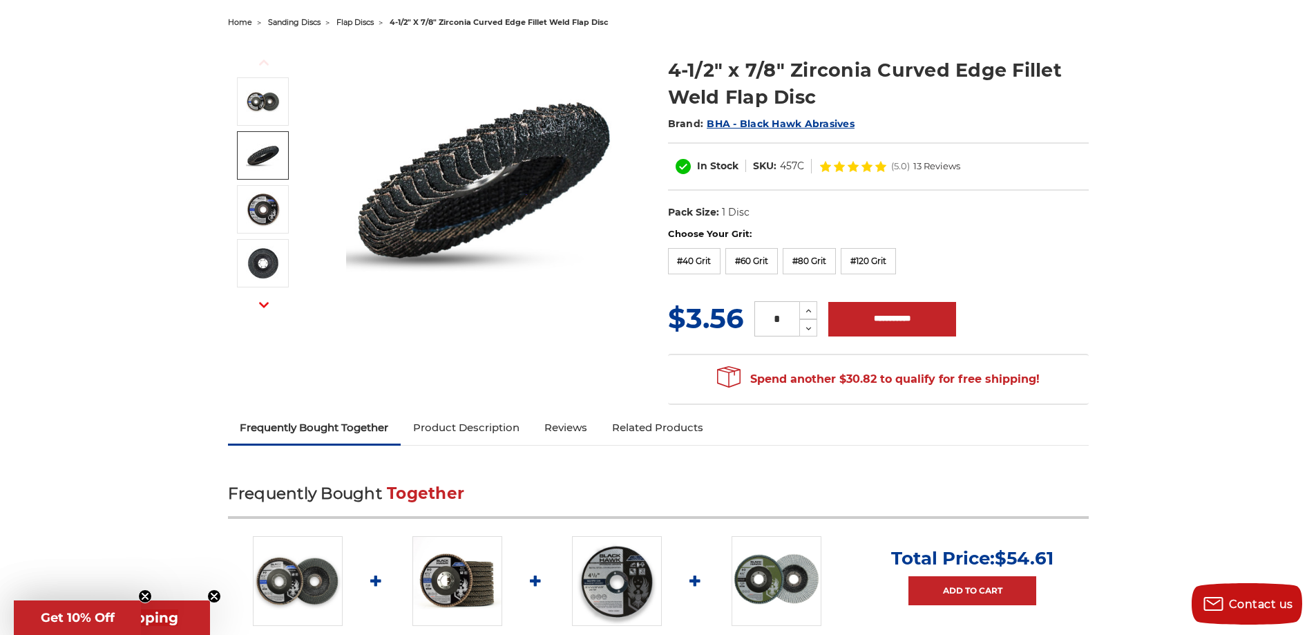
scroll to position [138, 0]
click at [714, 267] on label "#40 Grit" at bounding box center [694, 262] width 53 height 26
click at [807, 310] on icon at bounding box center [808, 311] width 10 height 12
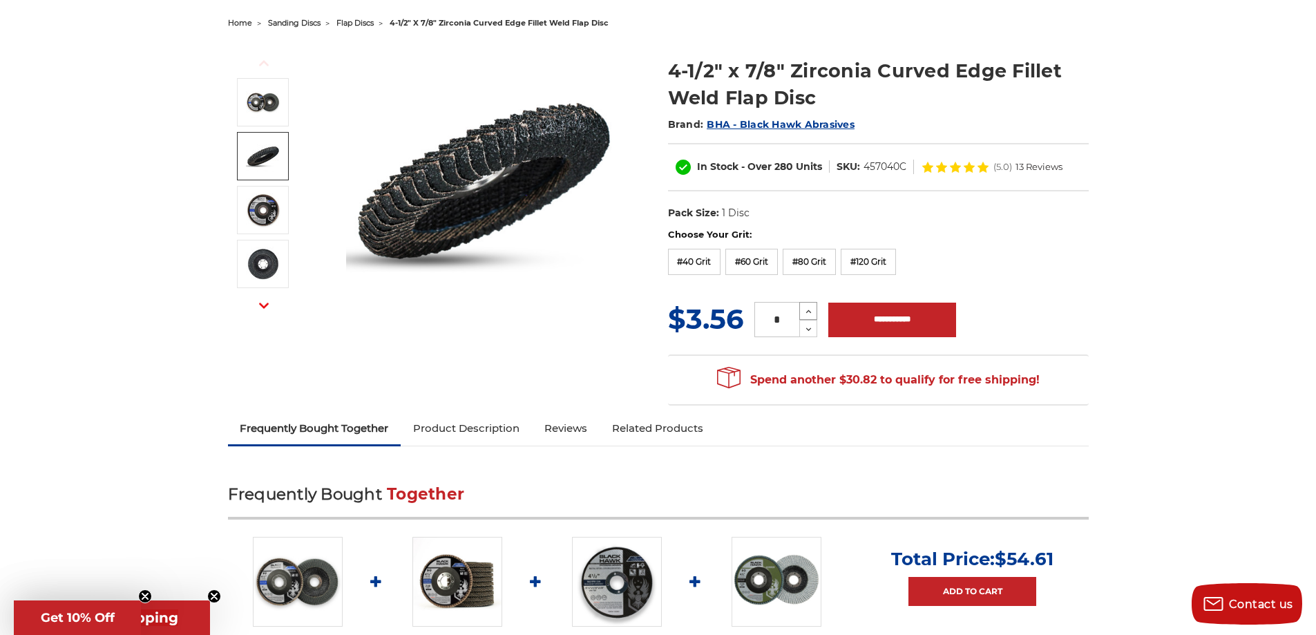
click at [807, 310] on icon at bounding box center [808, 311] width 10 height 12
type input "*"
click at [873, 318] on input "**********" at bounding box center [892, 320] width 128 height 35
type input "**********"
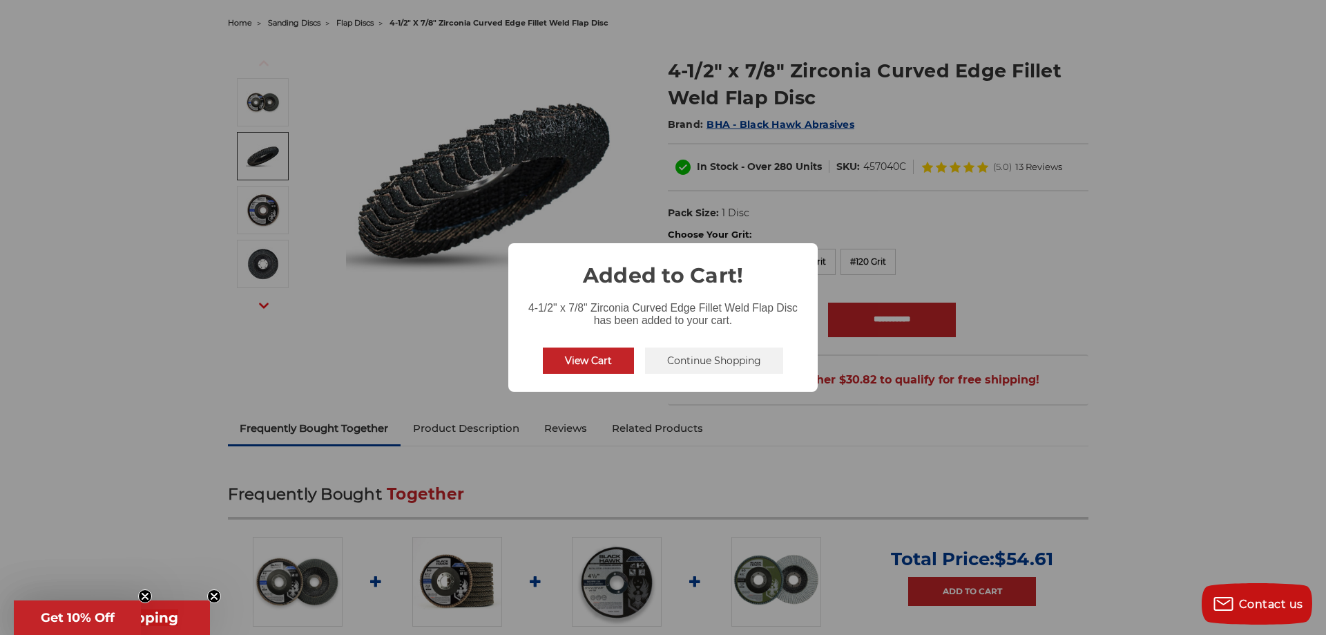
click at [601, 350] on button "View Cart" at bounding box center [588, 361] width 91 height 26
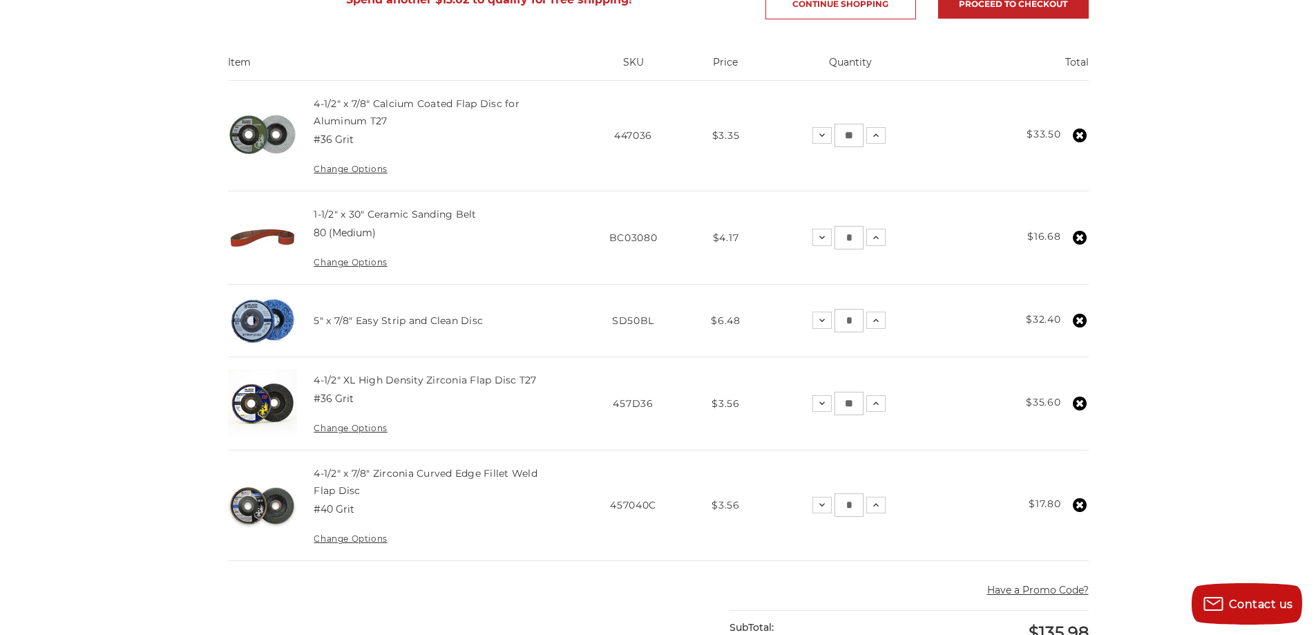
scroll to position [276, 0]
click at [878, 136] on icon at bounding box center [875, 136] width 11 height 11
click at [879, 133] on icon at bounding box center [875, 136] width 11 height 11
click at [878, 132] on icon at bounding box center [875, 136] width 11 height 11
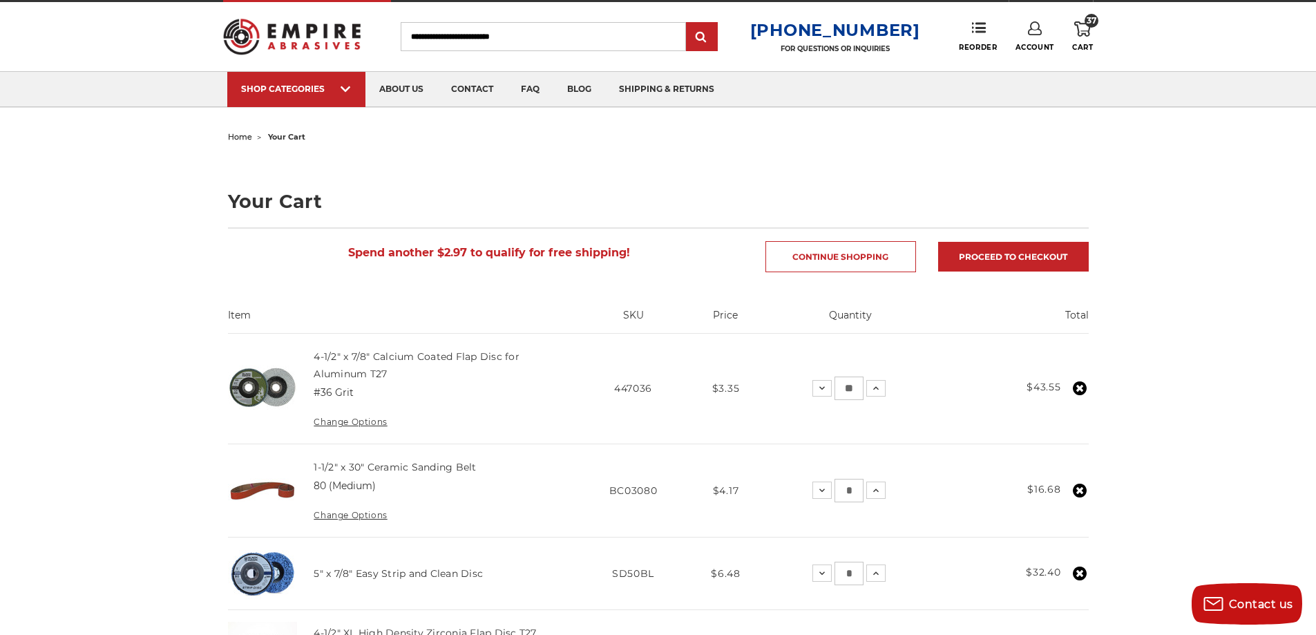
scroll to position [0, 0]
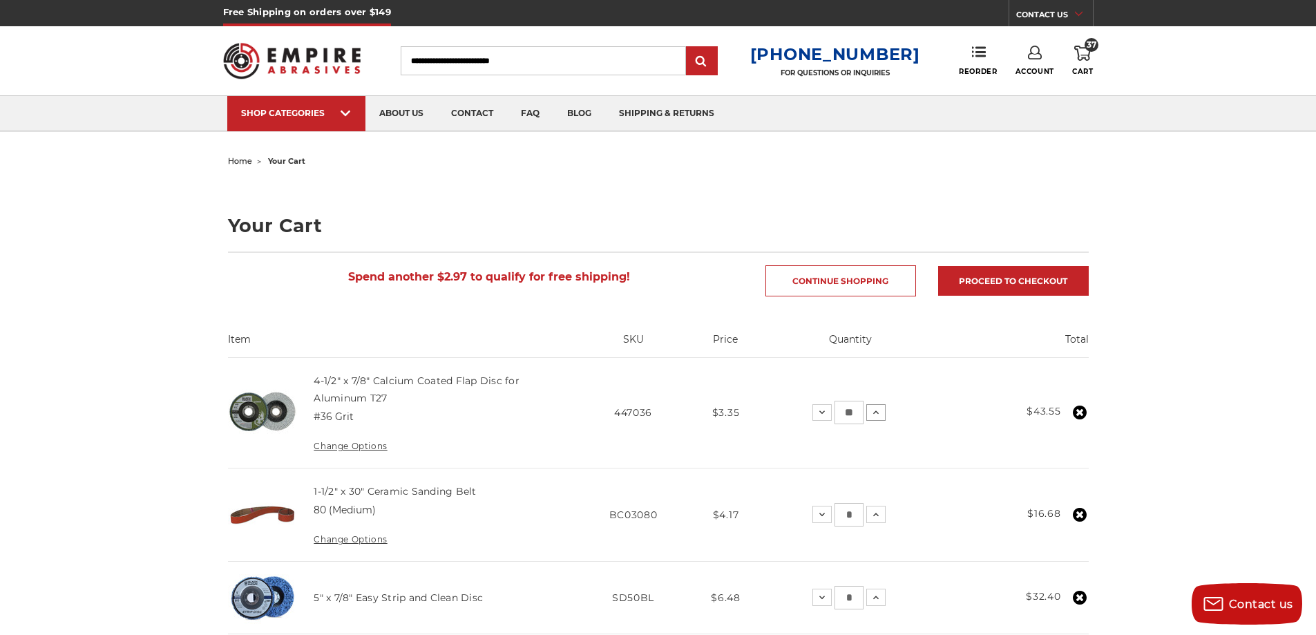
click at [882, 412] on button "Increase Quantity:" at bounding box center [875, 412] width 19 height 17
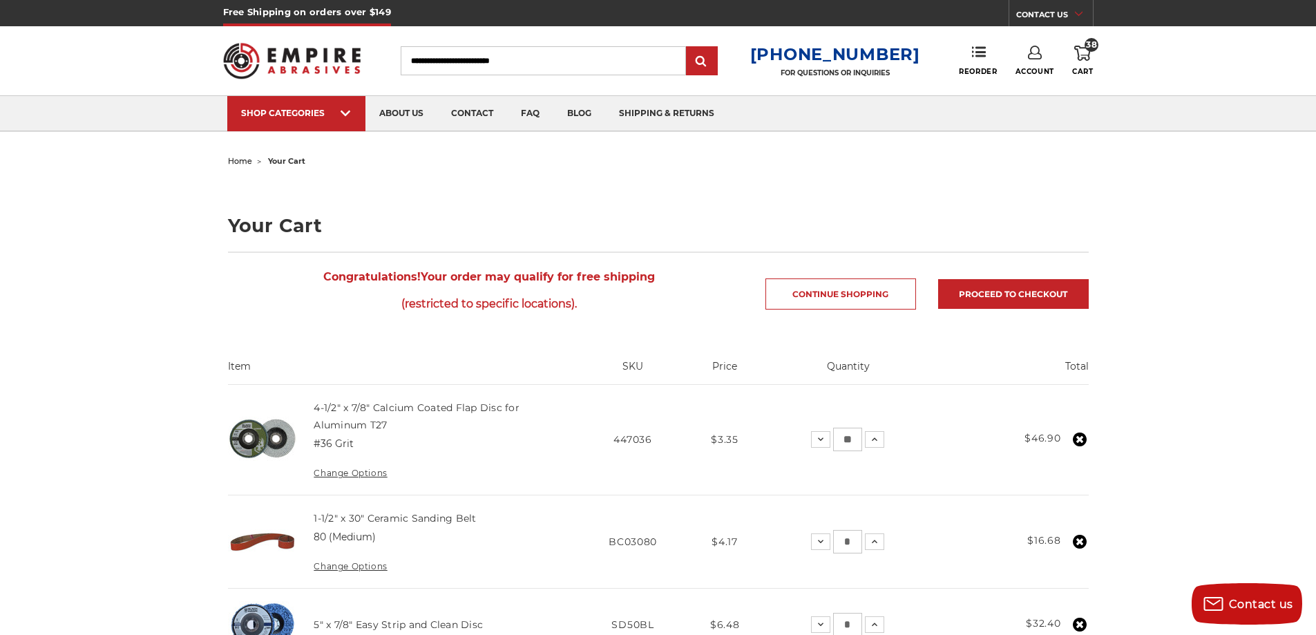
click at [253, 50] on img at bounding box center [292, 61] width 138 height 54
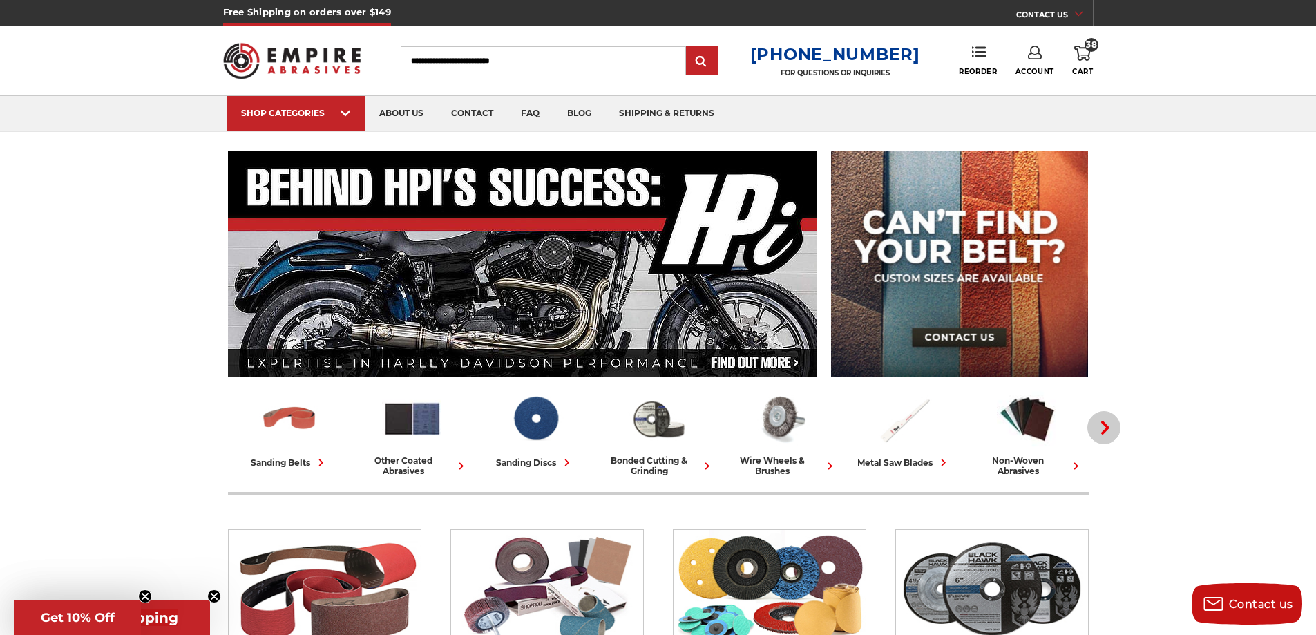
click at [1107, 428] on use "button" at bounding box center [1105, 428] width 8 height 14
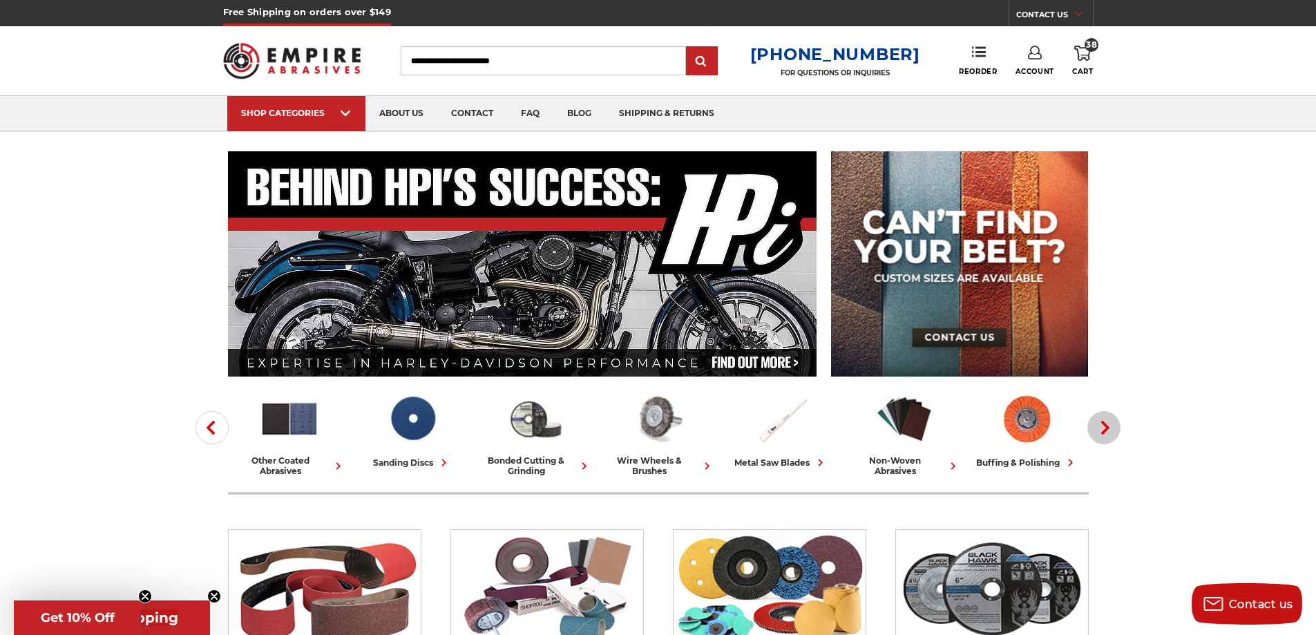
click at [1107, 428] on use "button" at bounding box center [1105, 428] width 8 height 14
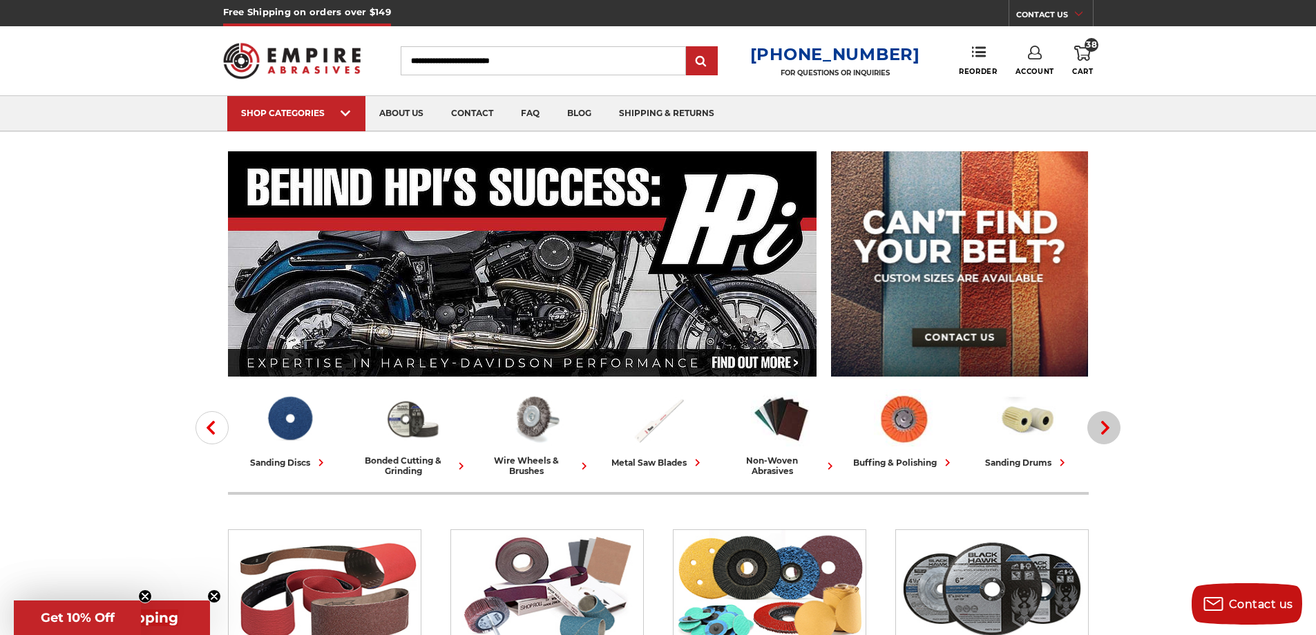
click at [1107, 428] on use "button" at bounding box center [1105, 428] width 8 height 14
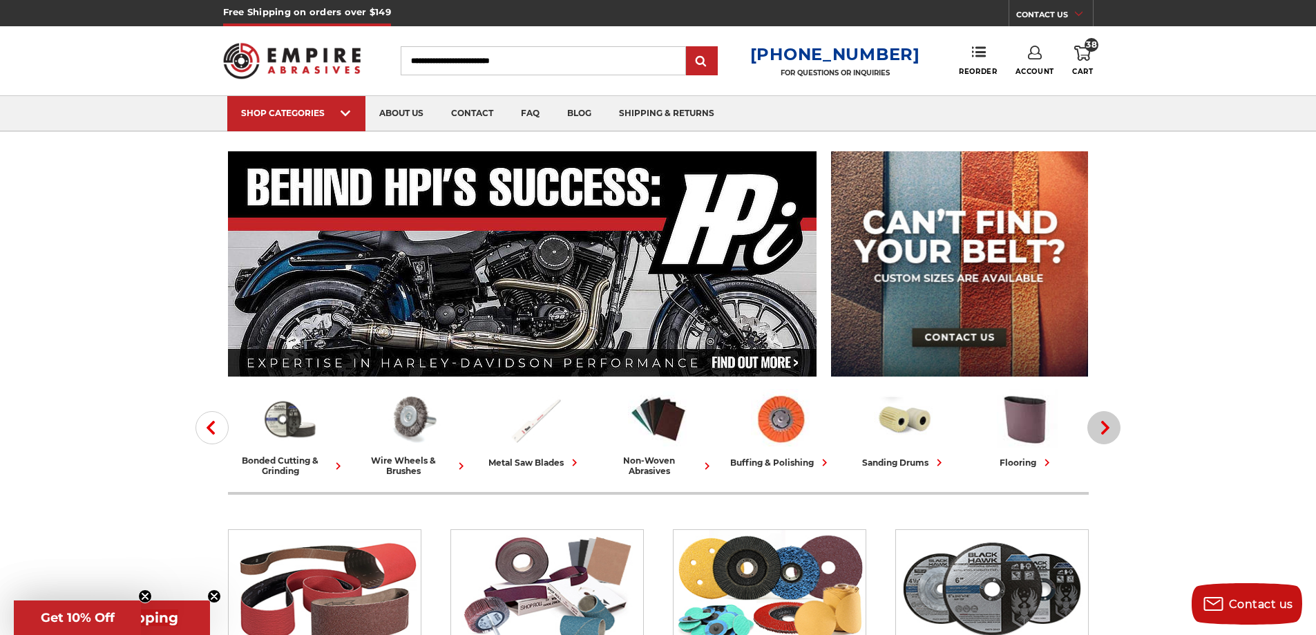
click at [1107, 428] on use "button" at bounding box center [1105, 428] width 8 height 14
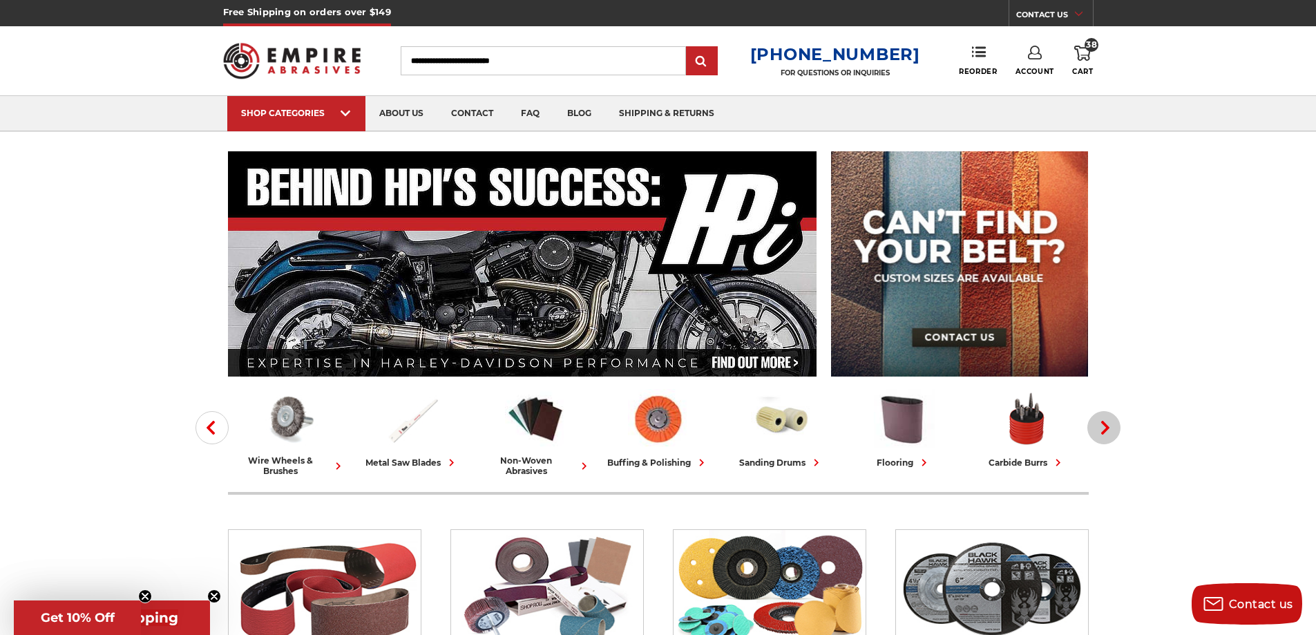
click at [1107, 428] on use "button" at bounding box center [1105, 428] width 8 height 14
click at [1101, 428] on icon "button" at bounding box center [1105, 428] width 14 height 14
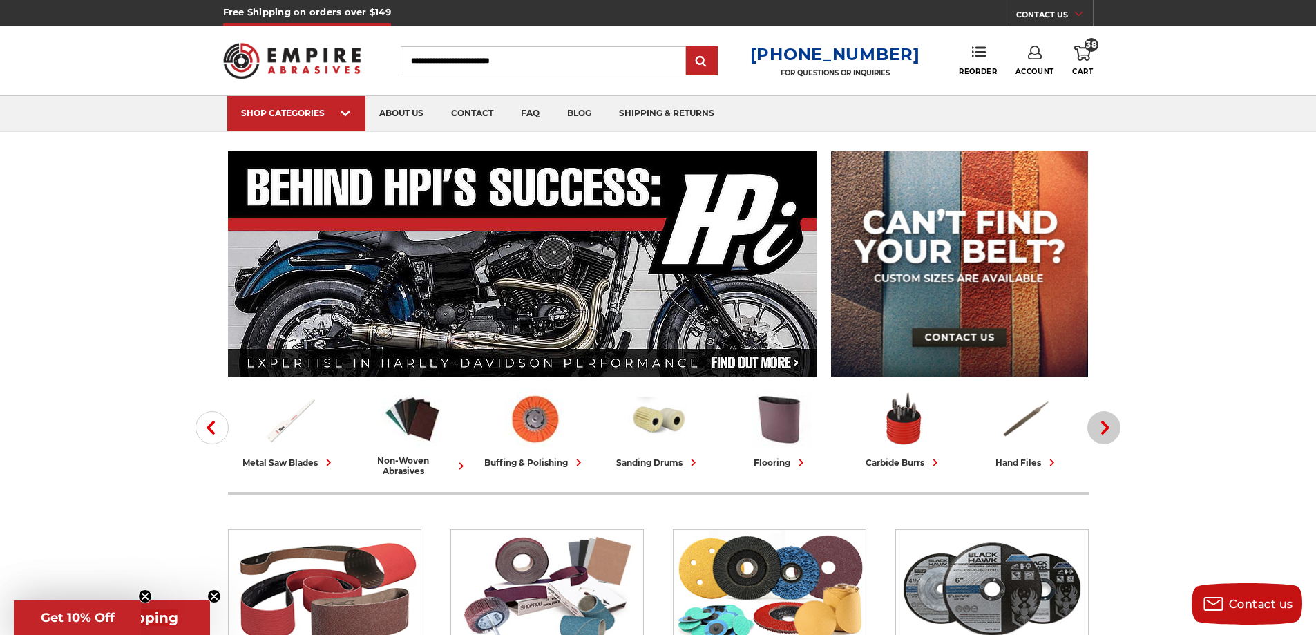
click at [1101, 427] on icon "button" at bounding box center [1105, 428] width 14 height 14
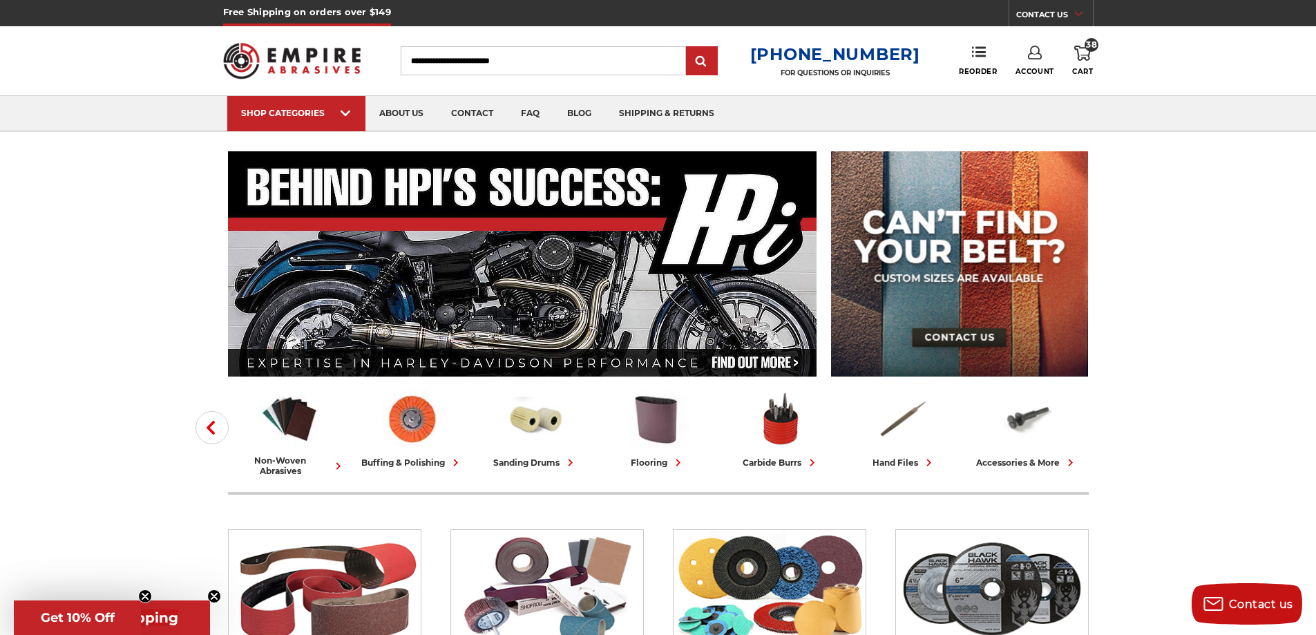
click at [887, 441] on img at bounding box center [904, 418] width 61 height 59
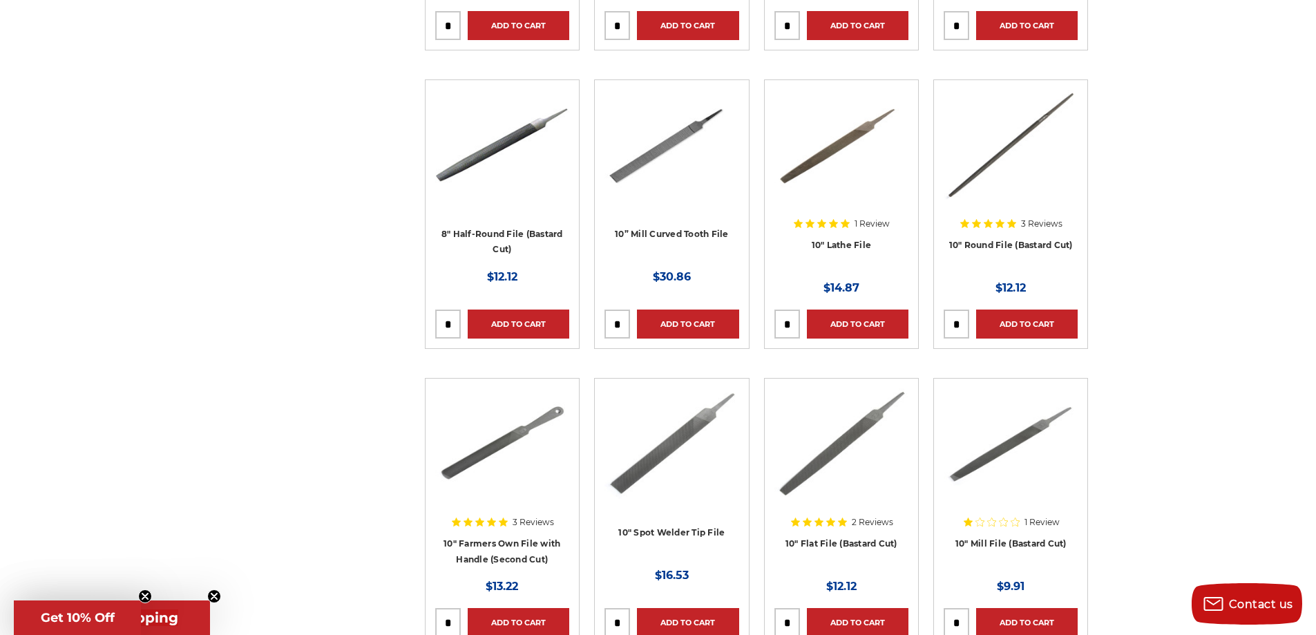
scroll to position [1244, 0]
click at [880, 429] on img at bounding box center [841, 443] width 134 height 111
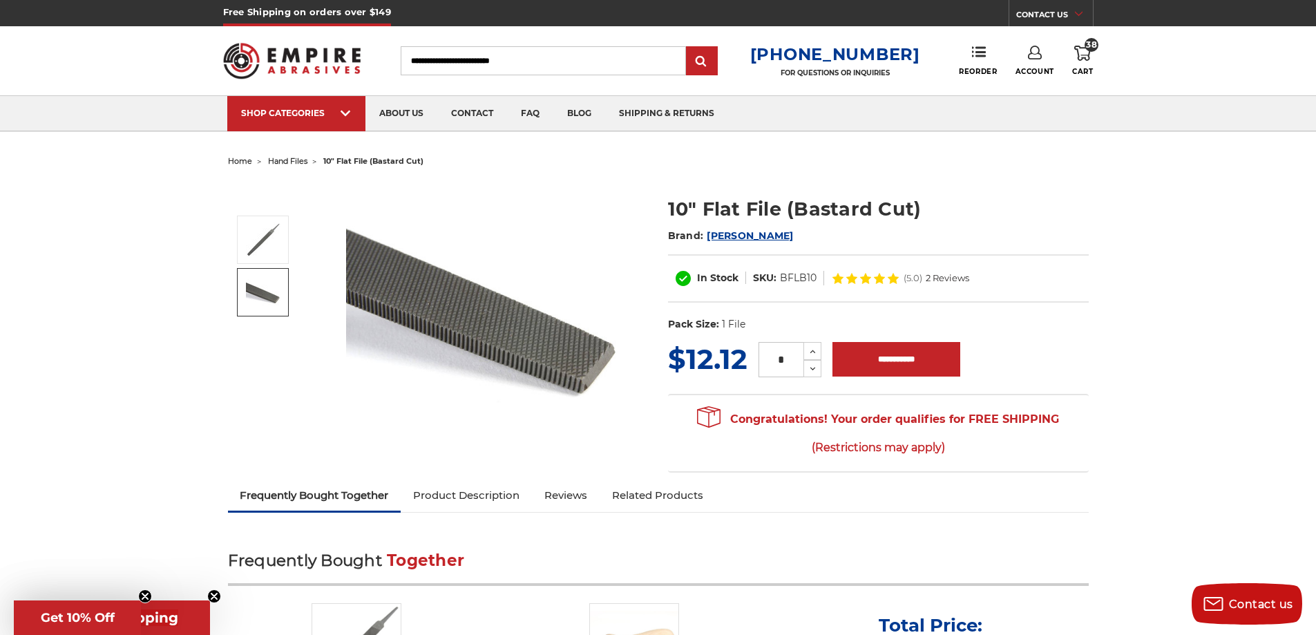
click at [269, 301] on img at bounding box center [263, 292] width 35 height 26
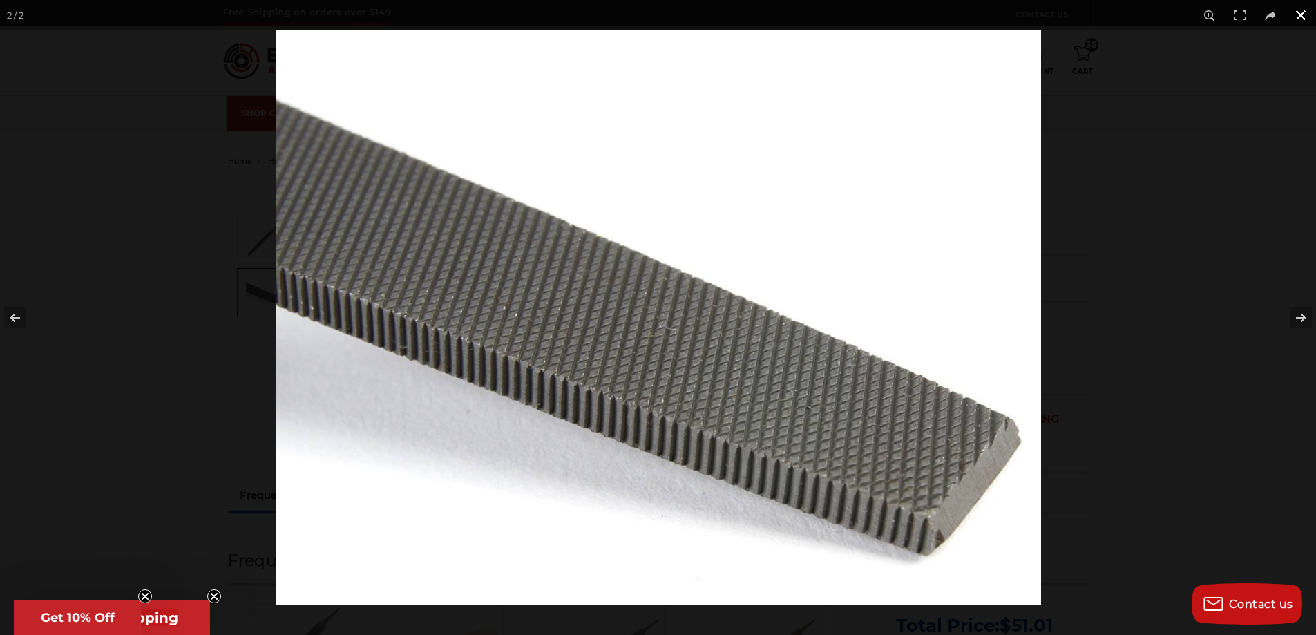
click at [1232, 136] on div at bounding box center [934, 347] width 1316 height 635
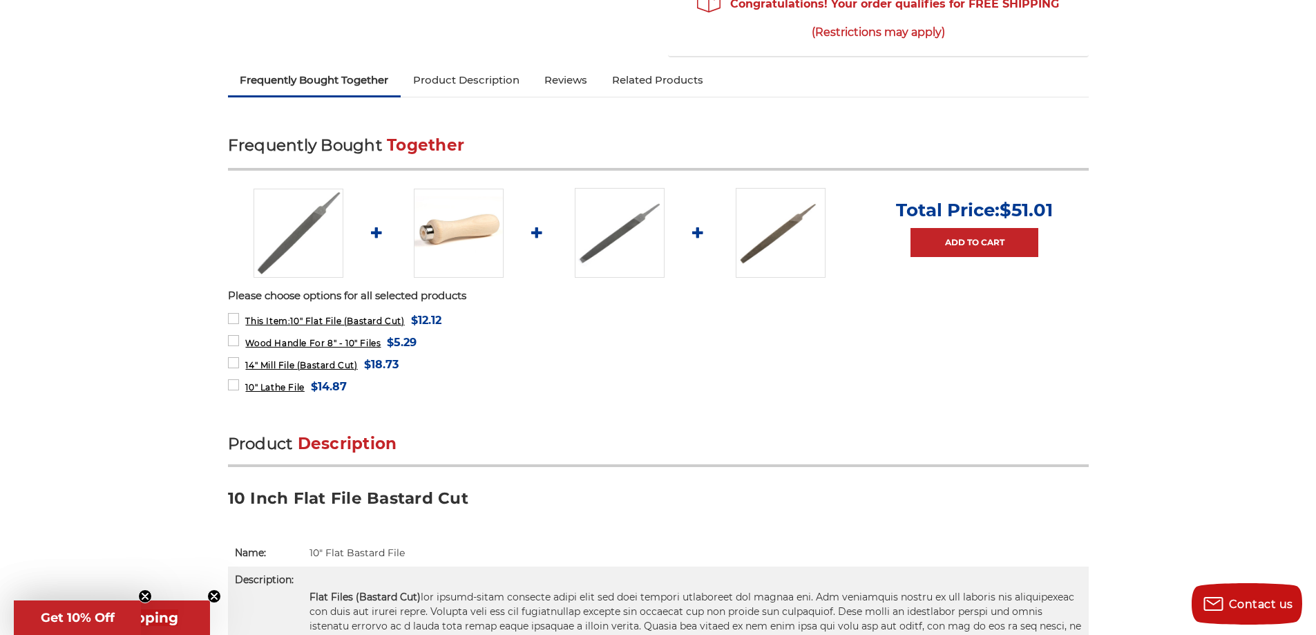
scroll to position [138, 0]
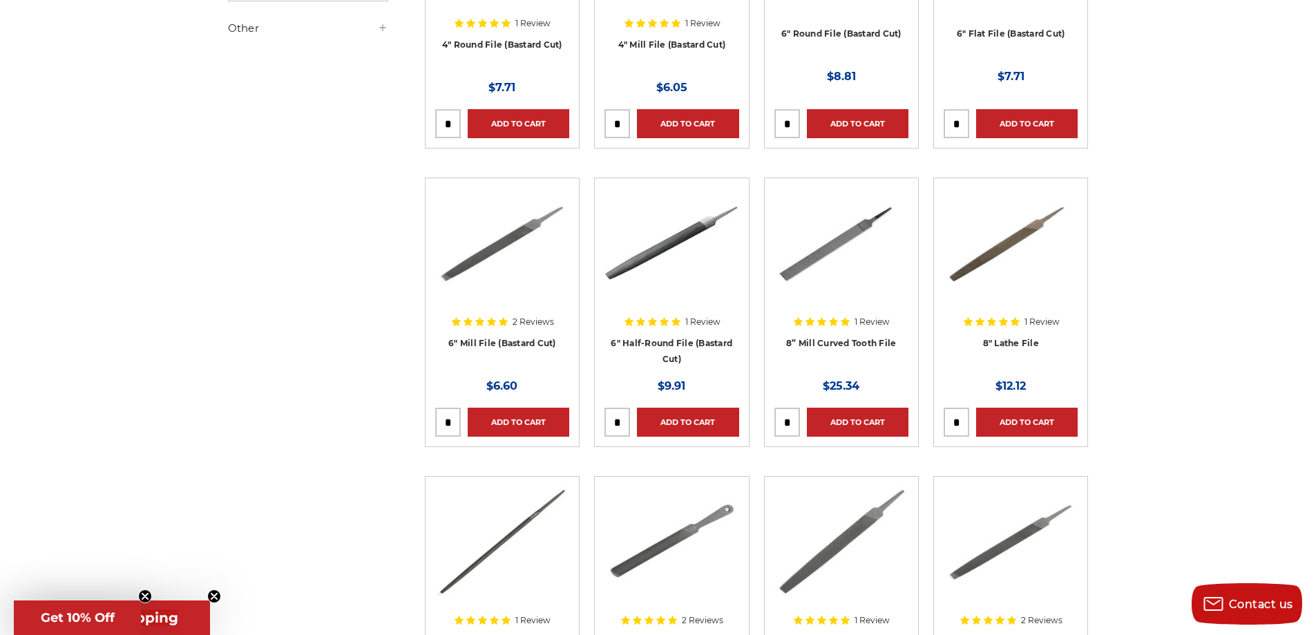
scroll to position [484, 0]
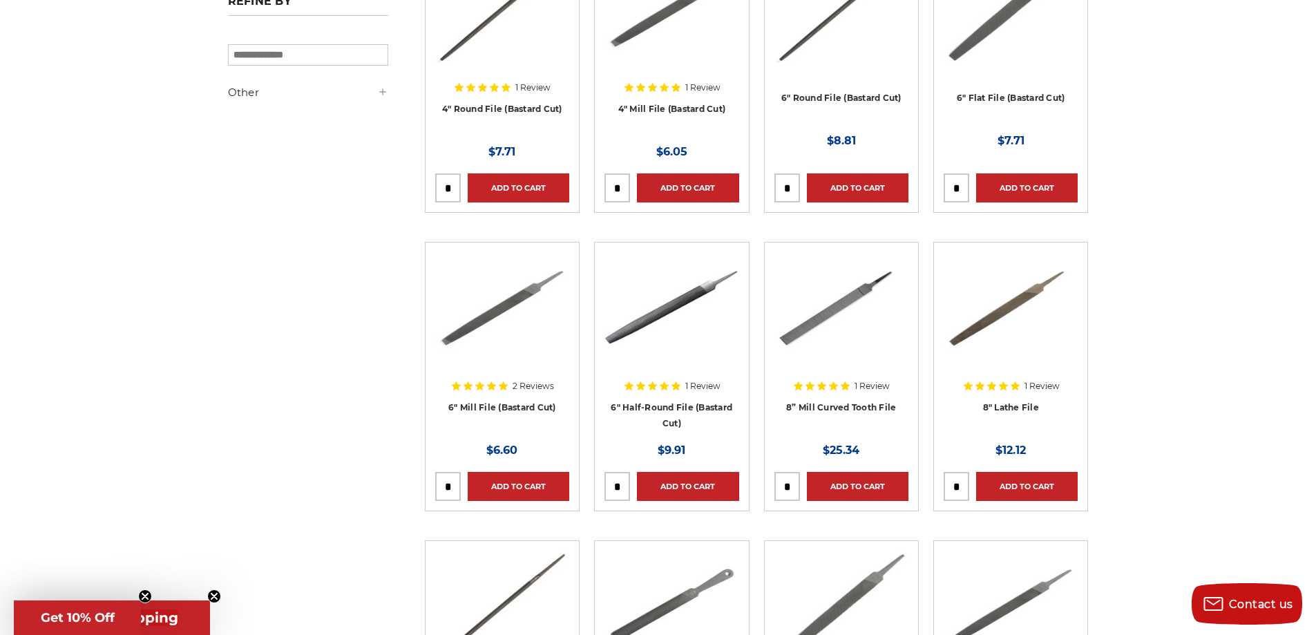
click at [1067, 300] on img at bounding box center [1011, 307] width 134 height 111
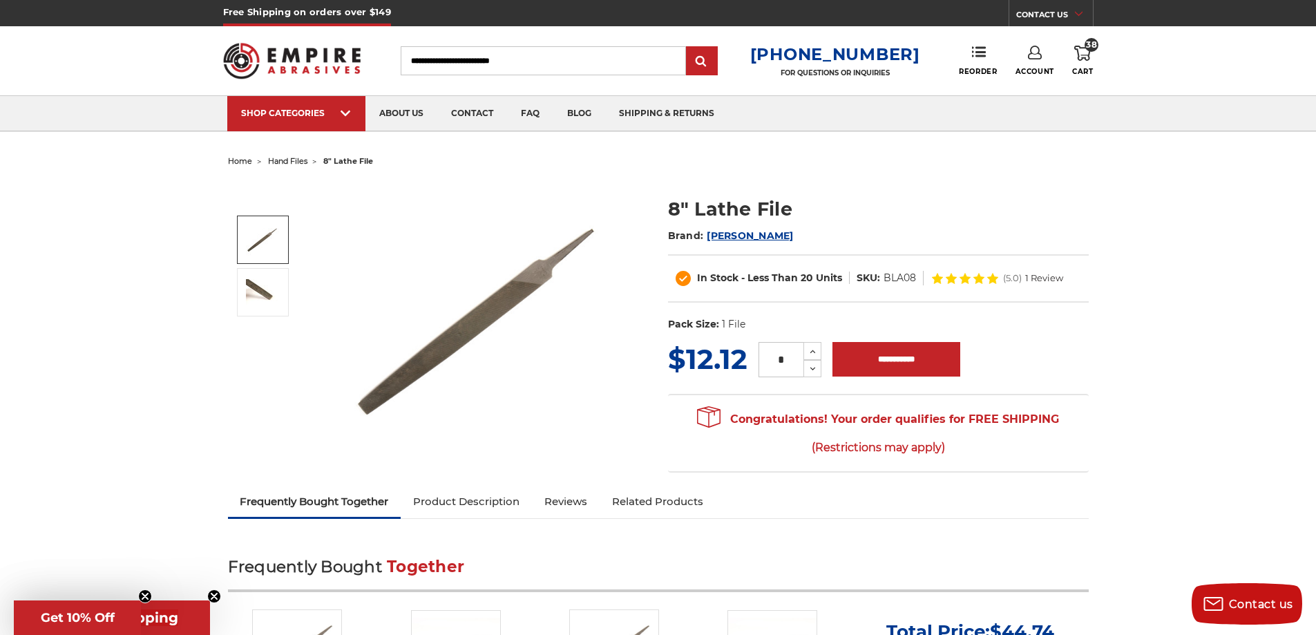
click at [1089, 58] on use at bounding box center [1082, 53] width 17 height 15
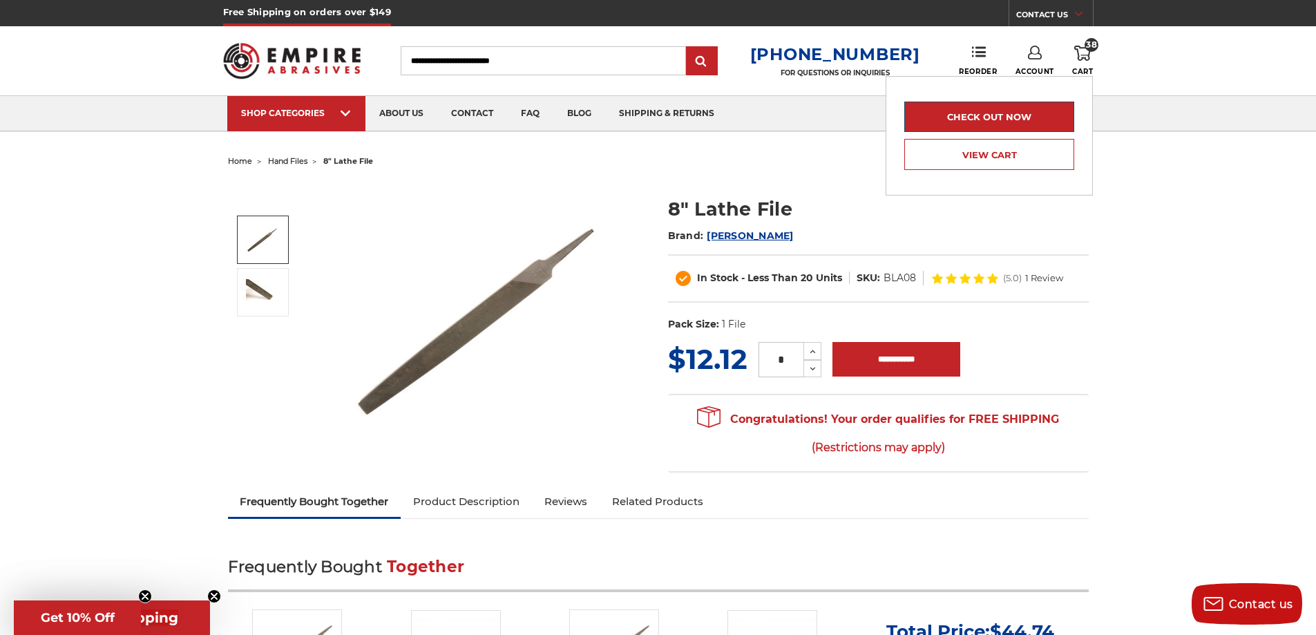
click at [1001, 114] on link "Check out now" at bounding box center [989, 117] width 170 height 30
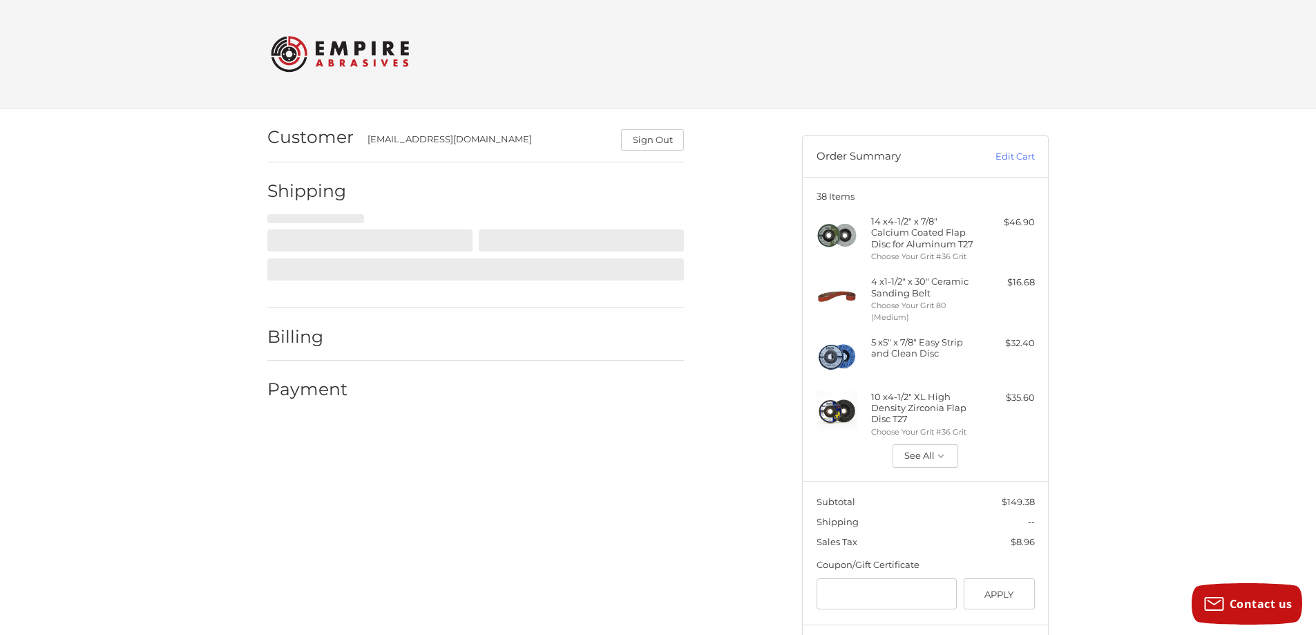
scroll to position [35, 0]
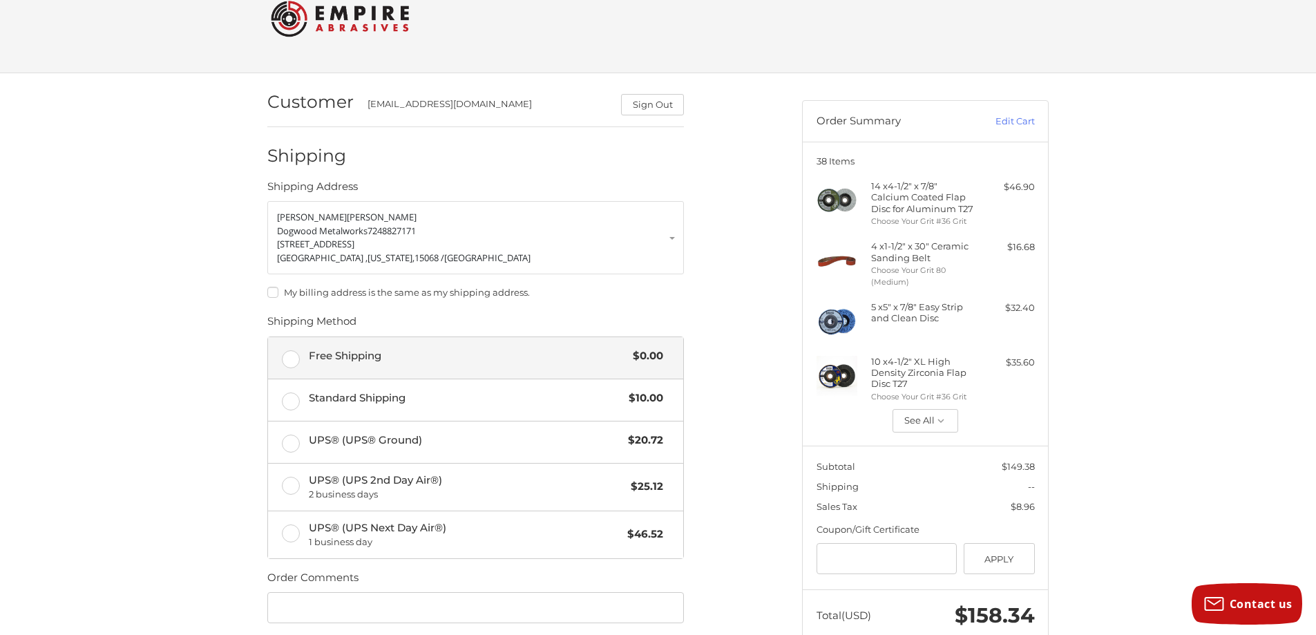
click at [392, 360] on span "Free Shipping" at bounding box center [468, 356] width 318 height 16
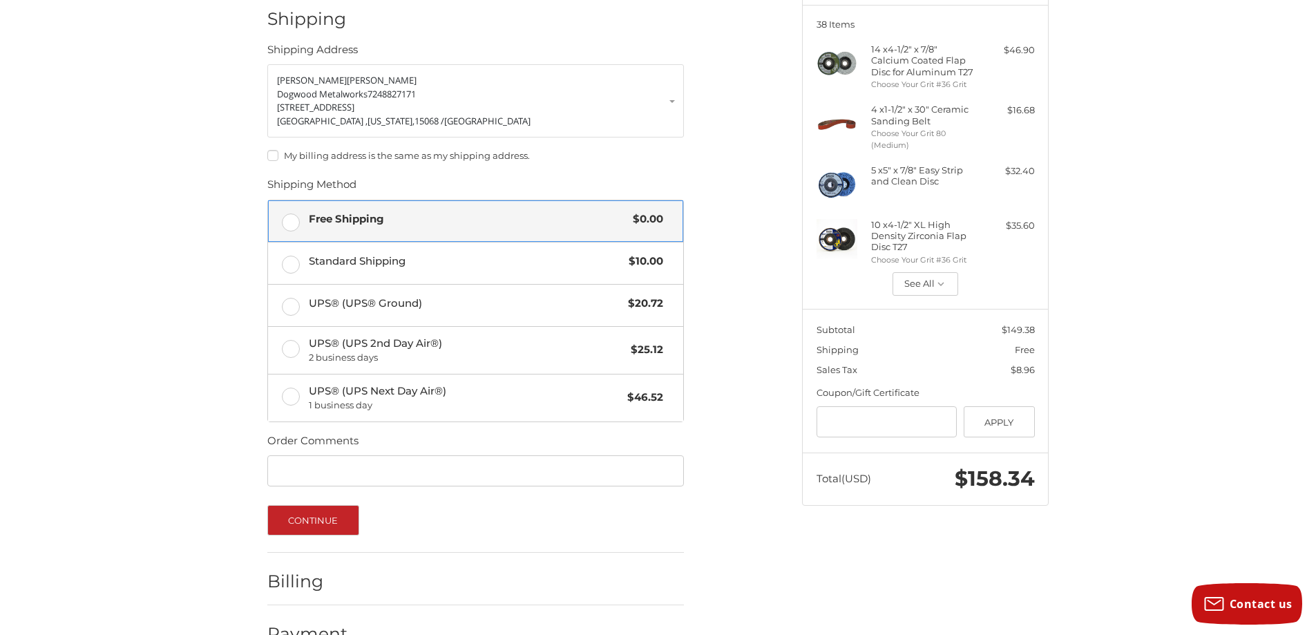
scroll to position [173, 0]
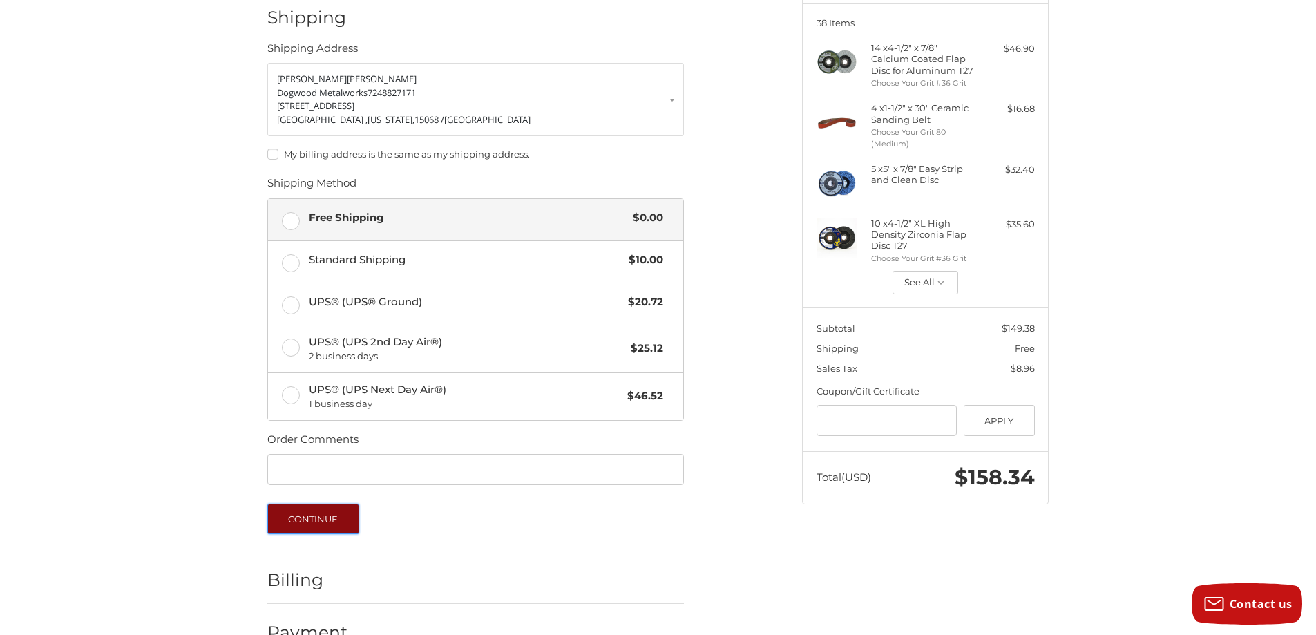
click at [344, 513] on button "Continue" at bounding box center [313, 519] width 92 height 30
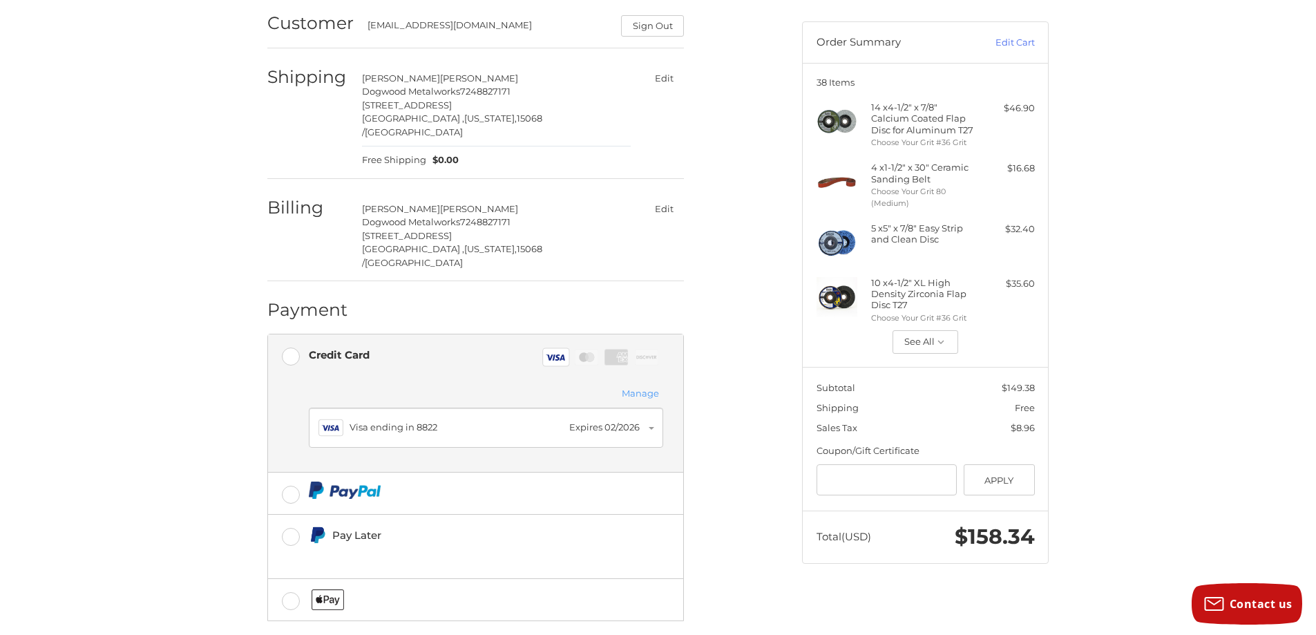
scroll to position [158, 0]
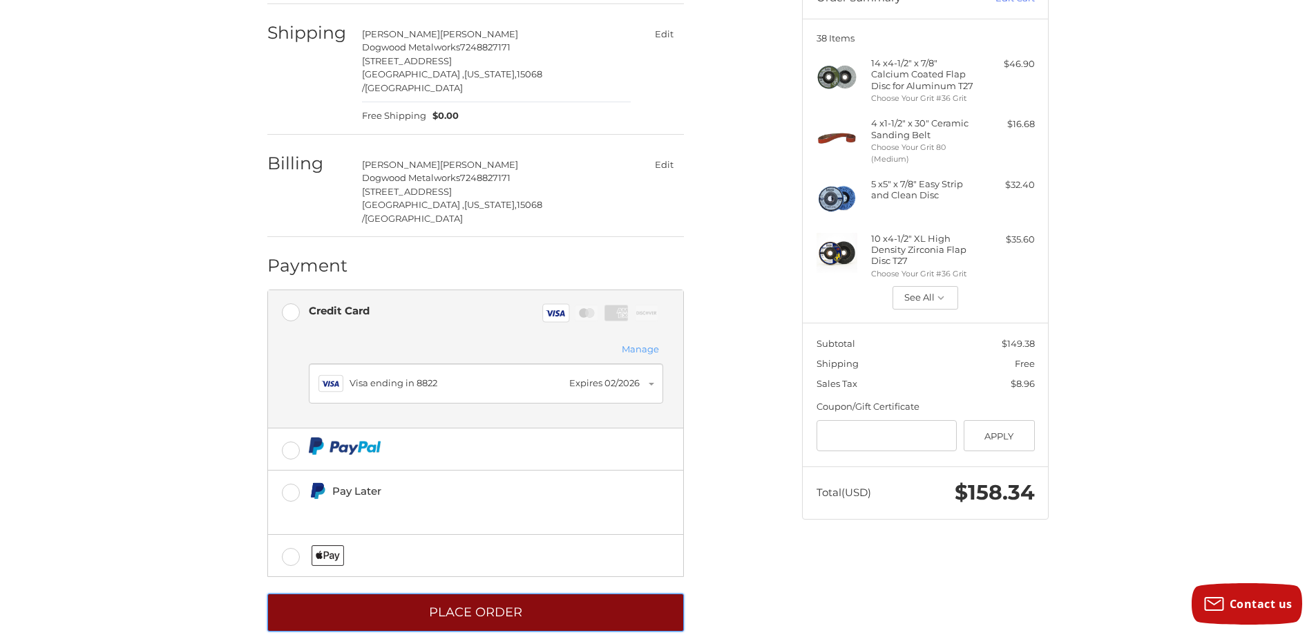
click at [627, 593] on button "Place Order" at bounding box center [475, 612] width 417 height 38
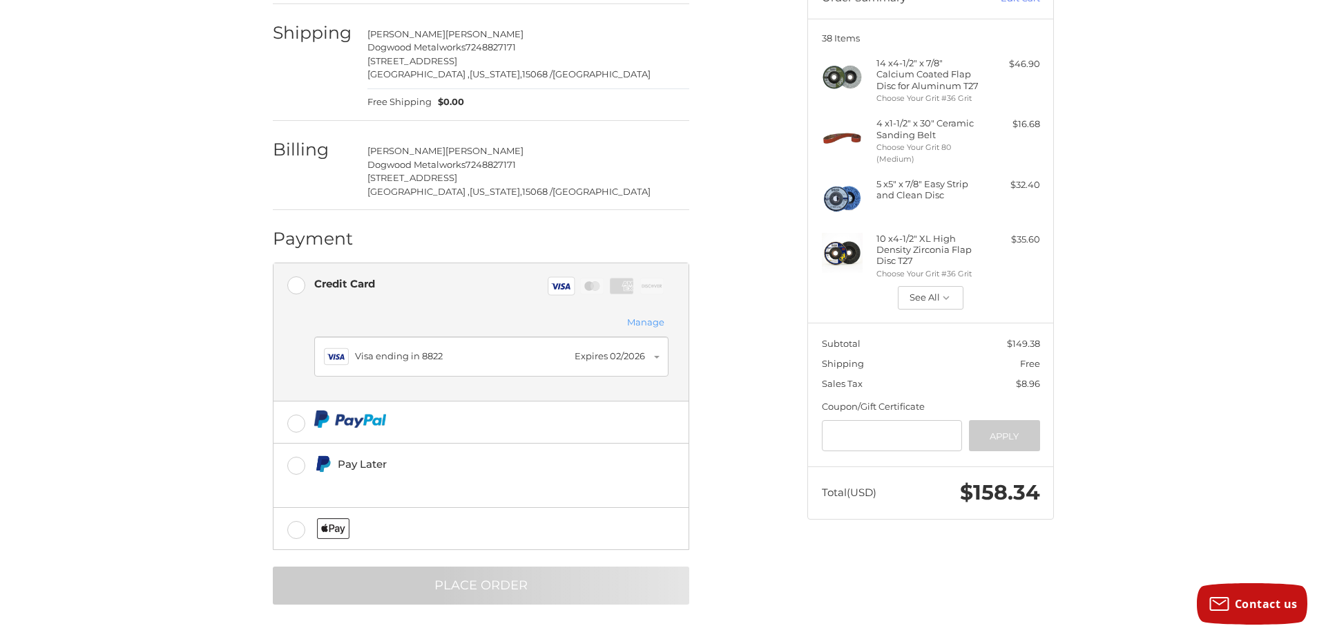
scroll to position [0, 0]
